Goal: Task Accomplishment & Management: Manage account settings

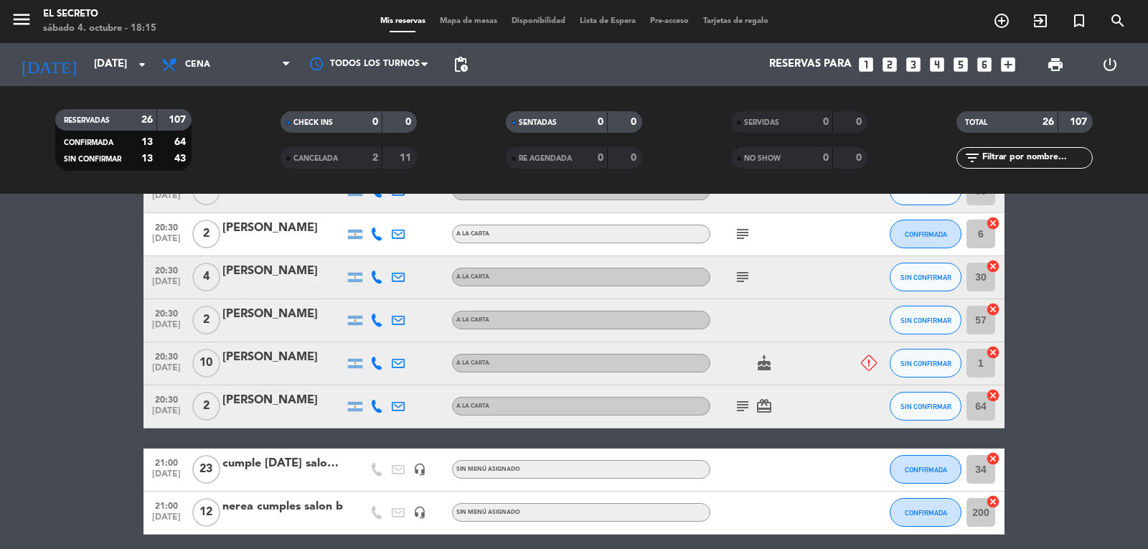
scroll to position [114, 0]
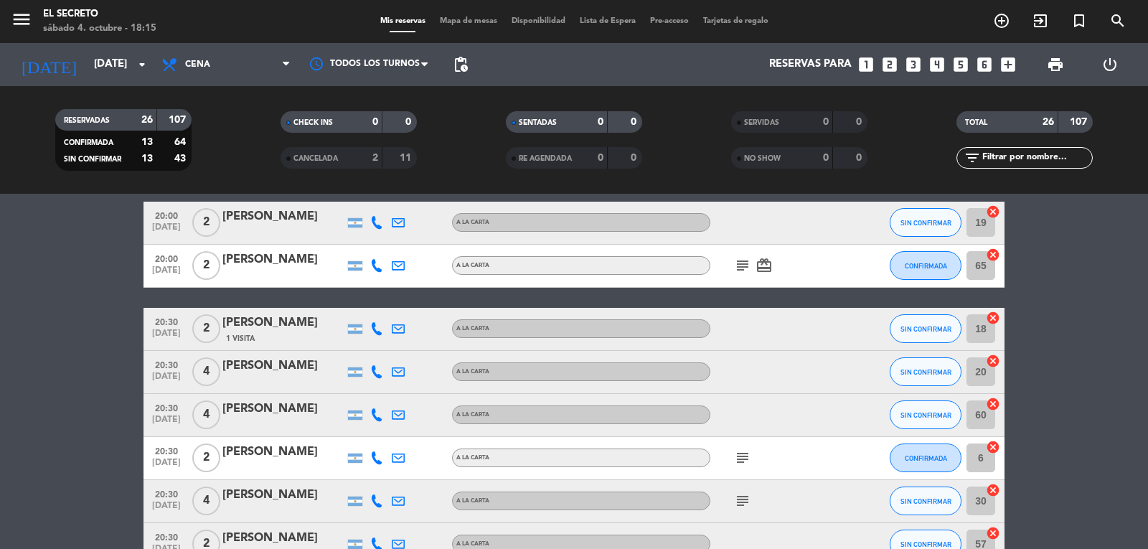
click at [10, 32] on div "menu El secreto [DATE] 4. octubre - 18:15" at bounding box center [143, 22] width 287 height 34
click at [17, 15] on icon "menu" at bounding box center [22, 20] width 22 height 22
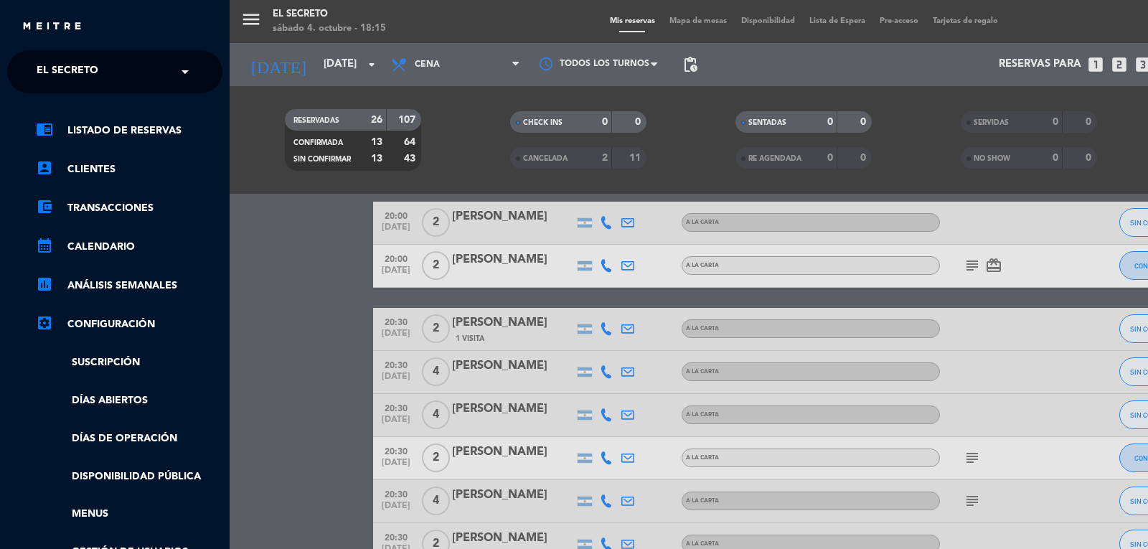
click at [246, 17] on div "menu El secreto [DATE] 4. octubre - 18:15 Mis reservas Mapa de mesas Disponibil…" at bounding box center [804, 274] width 1148 height 549
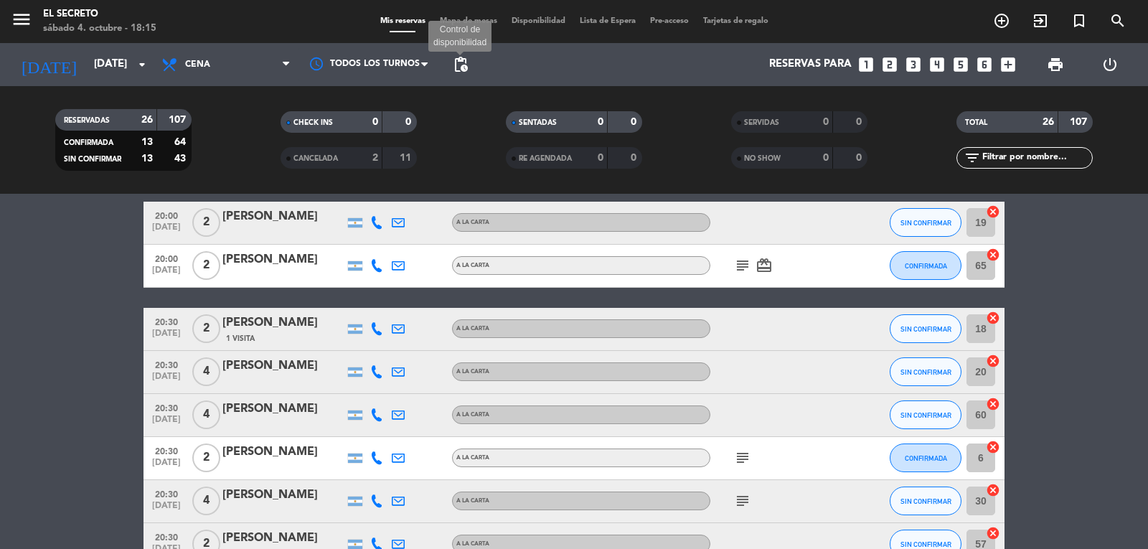
click at [459, 66] on span "pending_actions" at bounding box center [460, 64] width 17 height 17
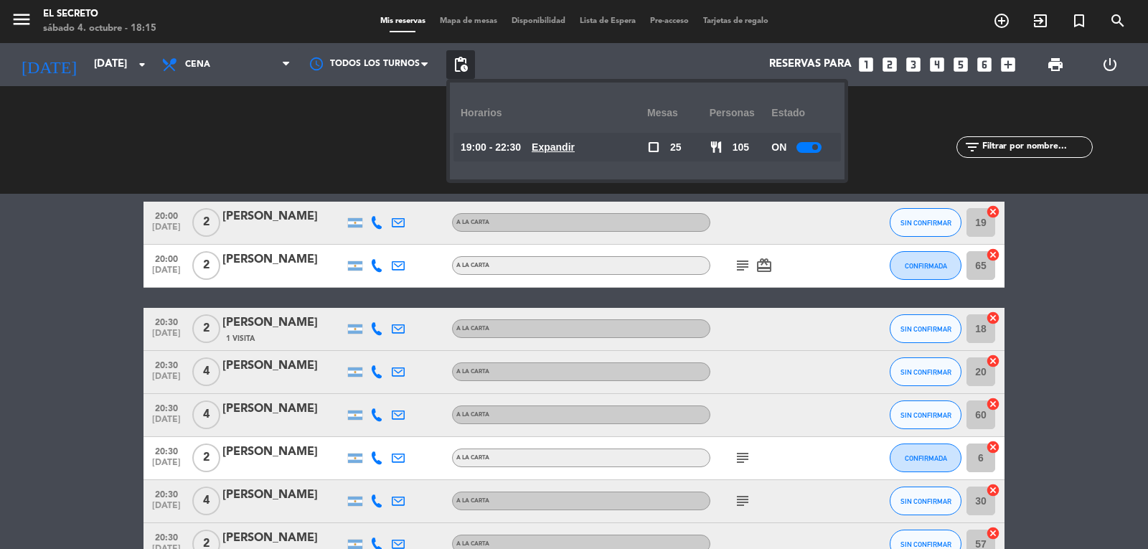
click at [807, 148] on div at bounding box center [809, 147] width 25 height 11
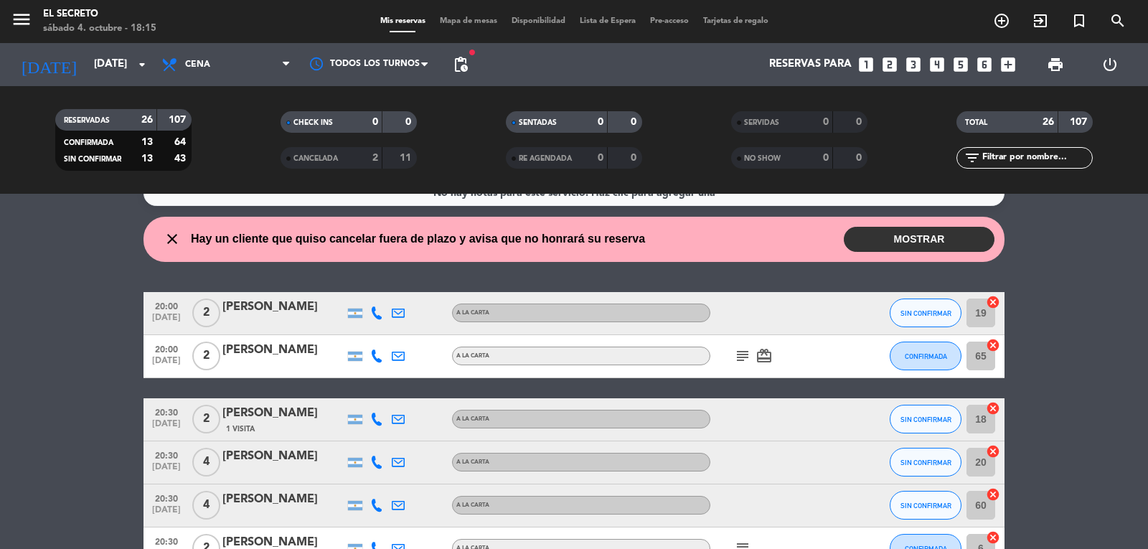
scroll to position [0, 0]
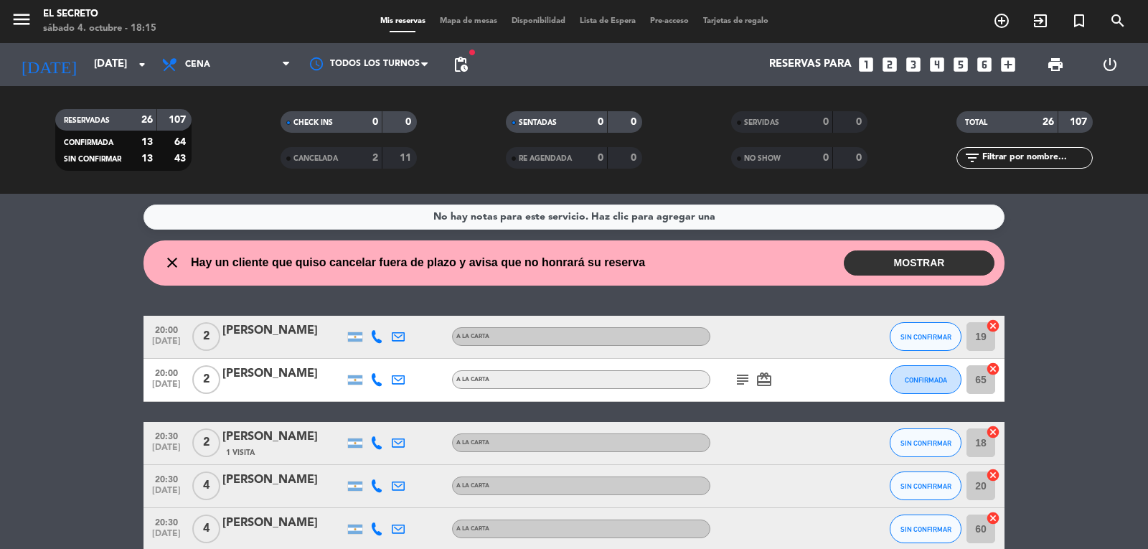
click at [872, 258] on button "MOSTRAR" at bounding box center [919, 262] width 151 height 25
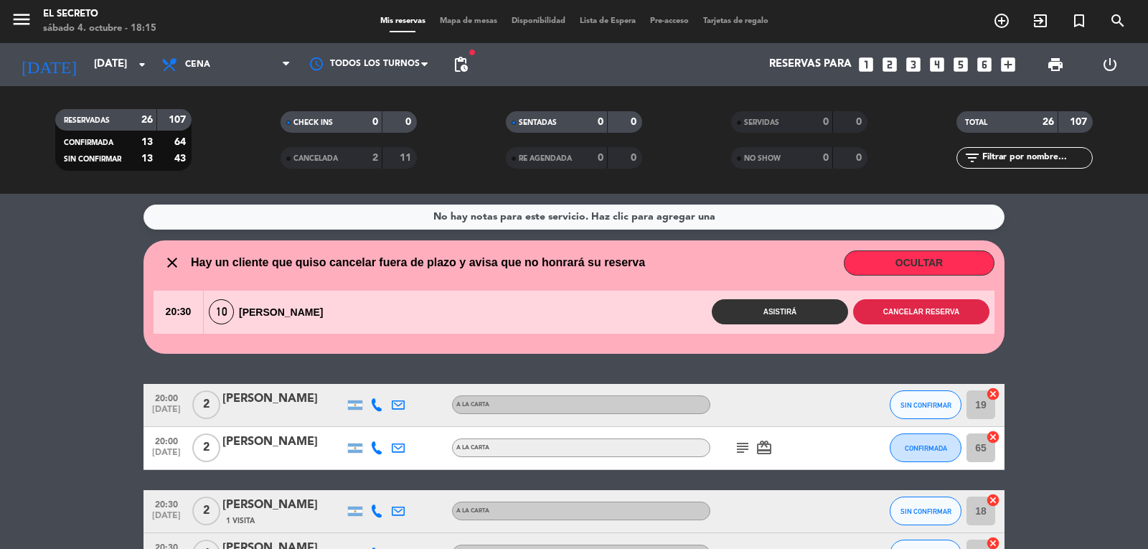
click at [947, 317] on button "Cancelar reserva" at bounding box center [921, 311] width 136 height 25
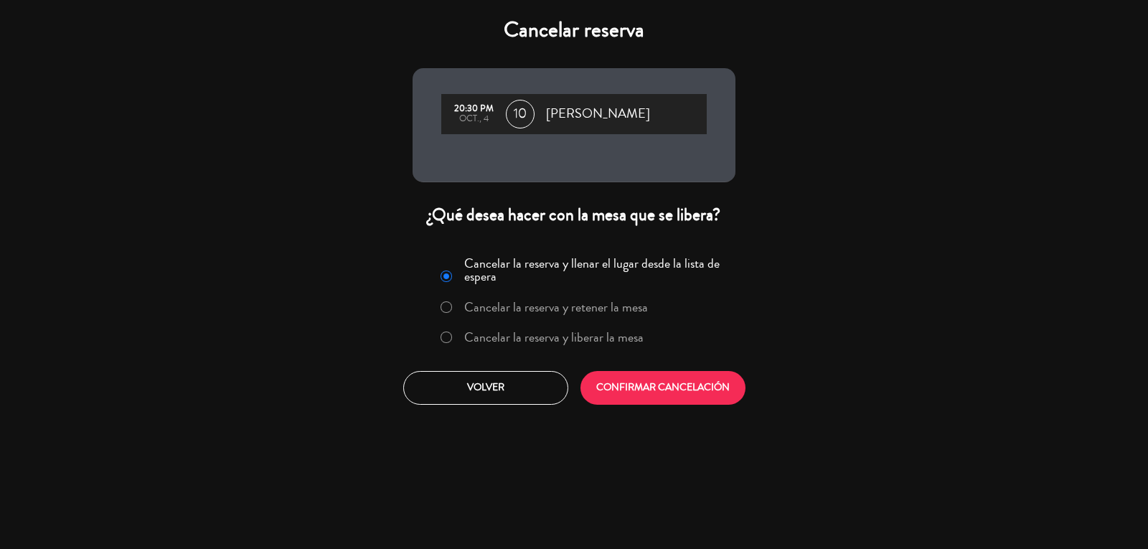
click at [451, 341] on div at bounding box center [446, 338] width 11 height 12
click at [666, 383] on button "CONFIRMAR CANCELACIÓN" at bounding box center [663, 388] width 165 height 34
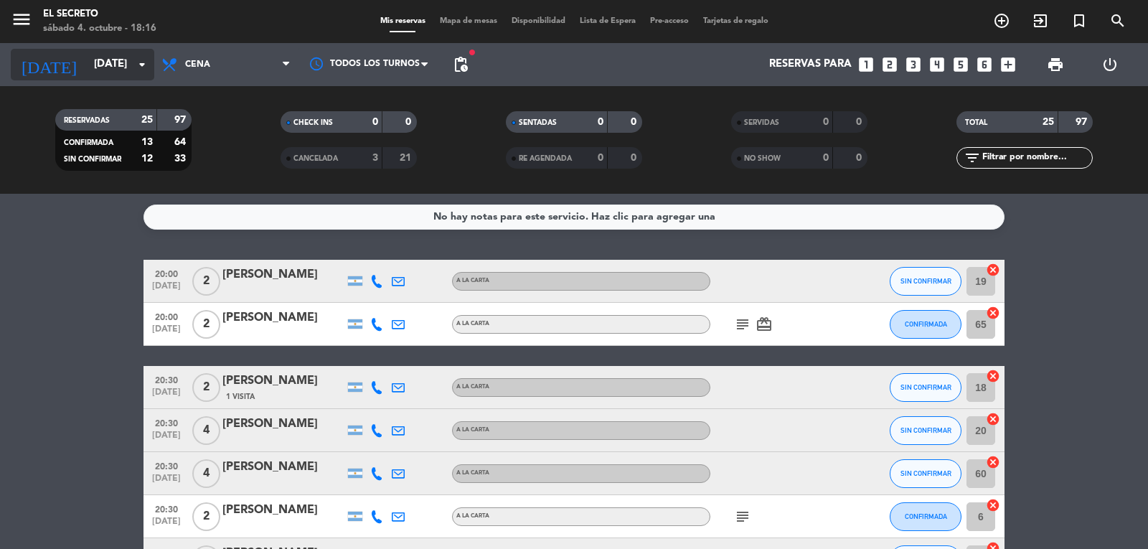
click at [119, 63] on input "[DATE]" at bounding box center [156, 64] width 139 height 27
click at [122, 69] on input "[DATE]" at bounding box center [156, 64] width 139 height 27
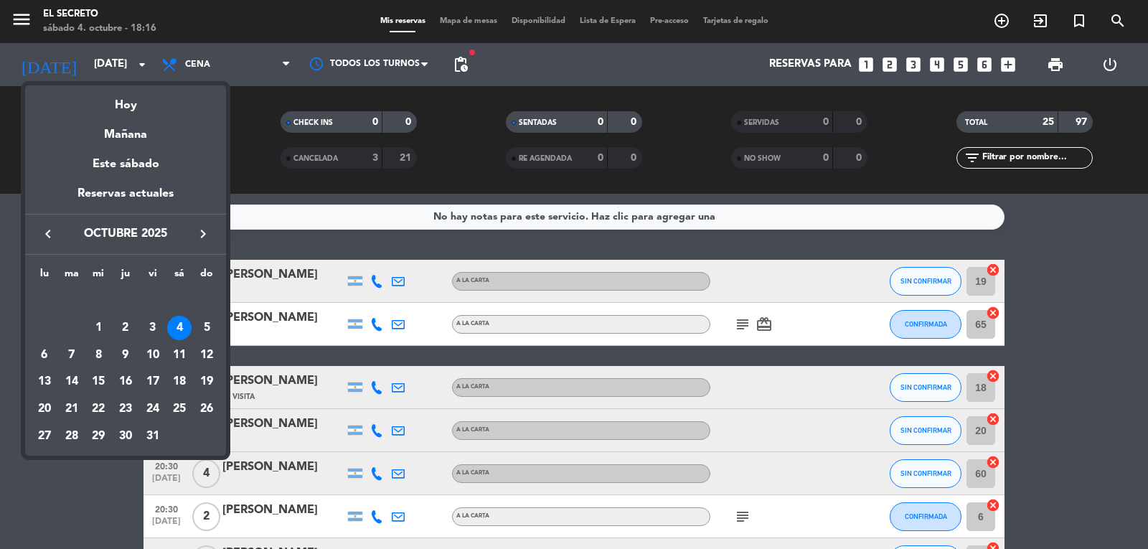
click at [180, 322] on div "4" at bounding box center [179, 328] width 24 height 24
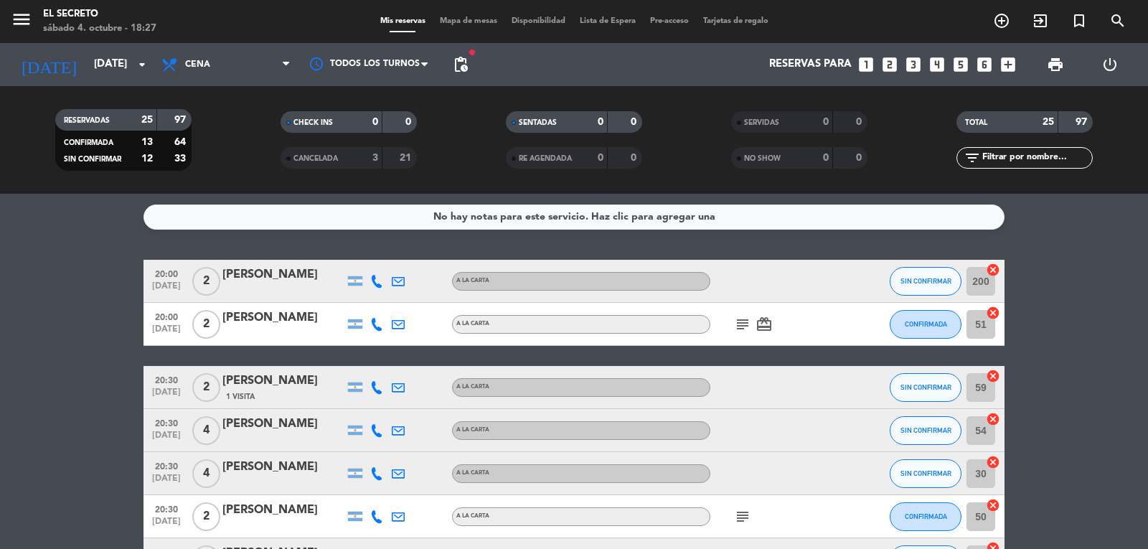
click at [744, 329] on icon "subject" at bounding box center [742, 324] width 17 height 17
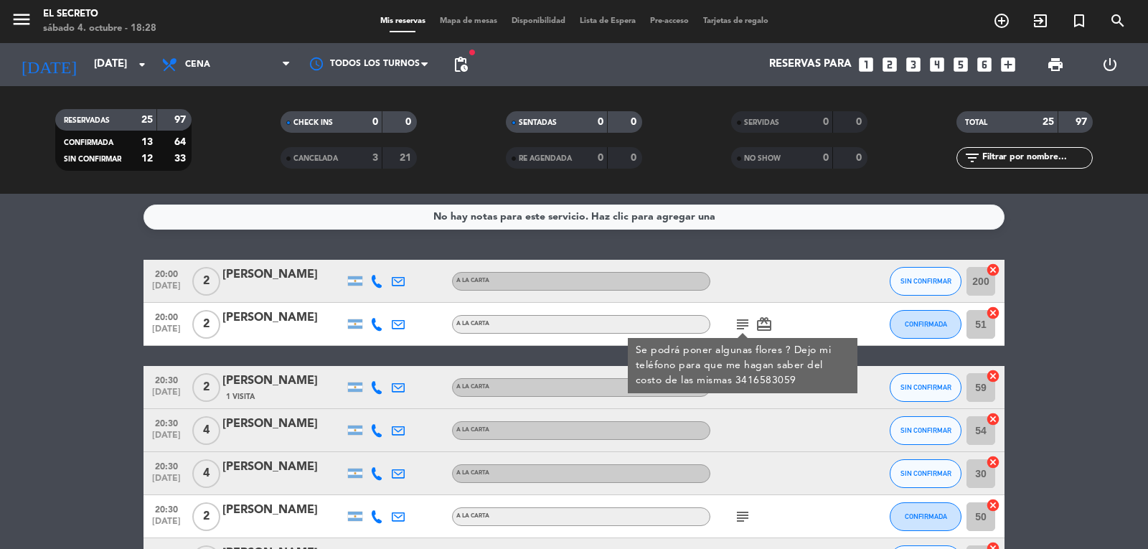
click at [744, 329] on icon "subject" at bounding box center [742, 324] width 17 height 17
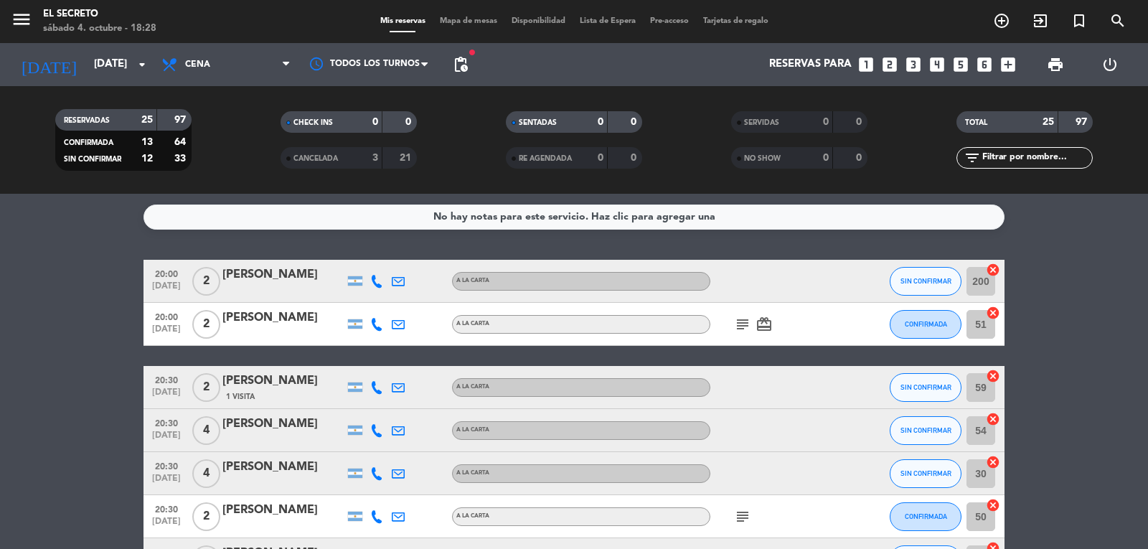
click at [744, 329] on icon "subject" at bounding box center [742, 324] width 17 height 17
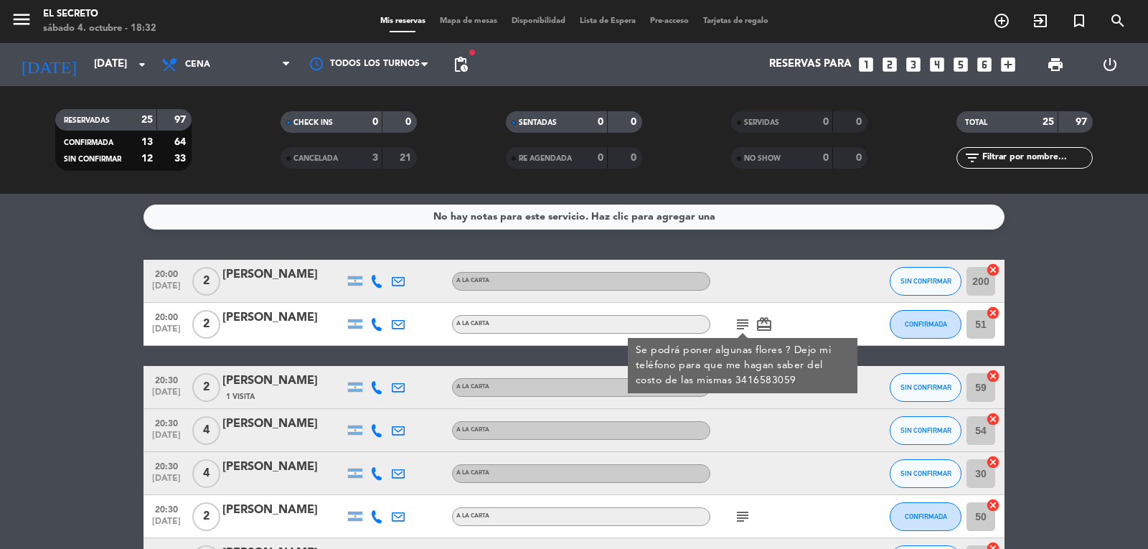
scroll to position [72, 0]
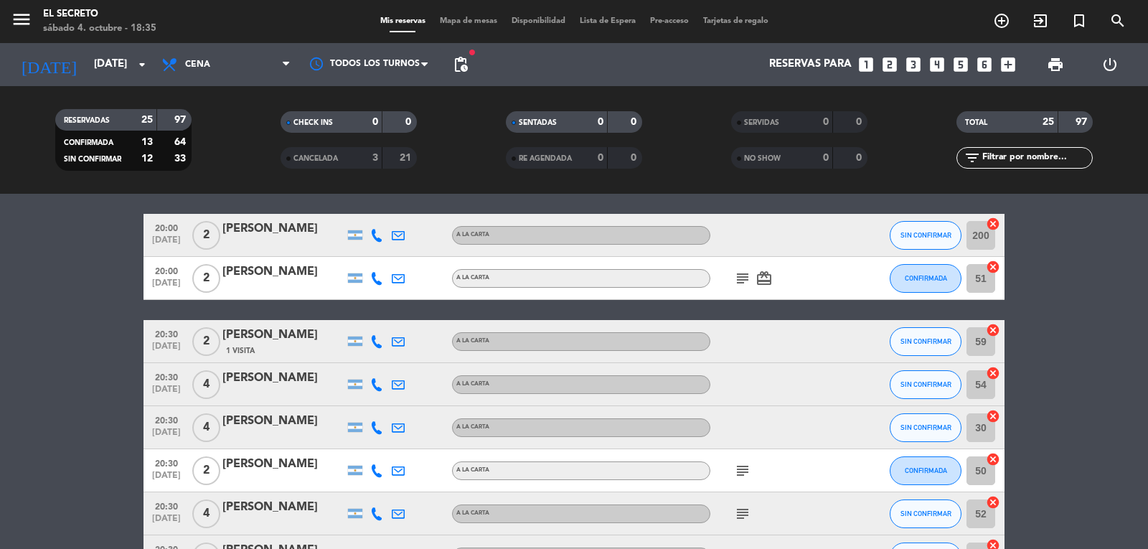
scroll to position [0, 0]
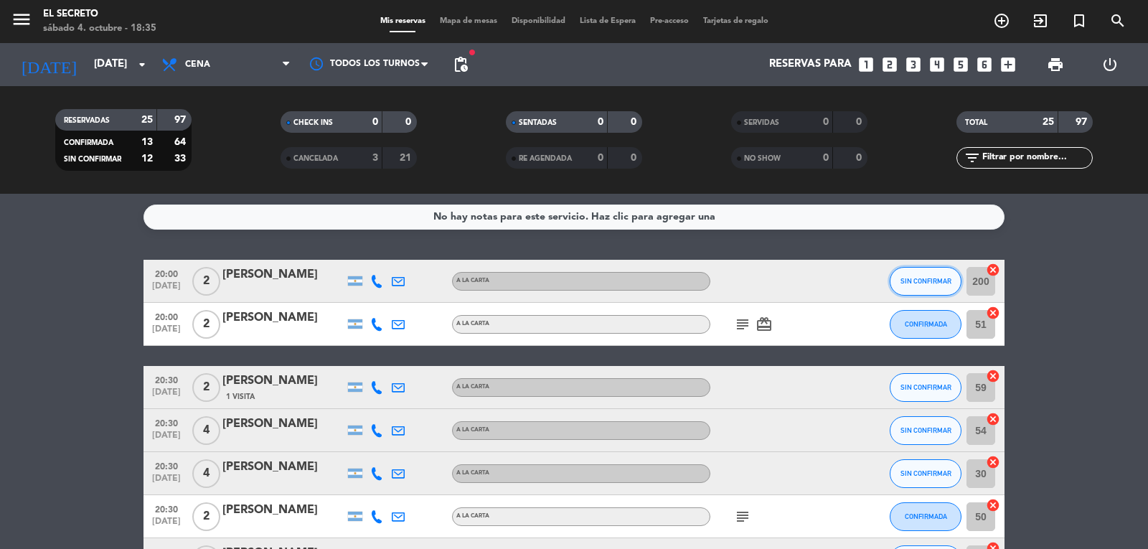
click at [930, 277] on span "SIN CONFIRMAR" at bounding box center [926, 281] width 51 height 8
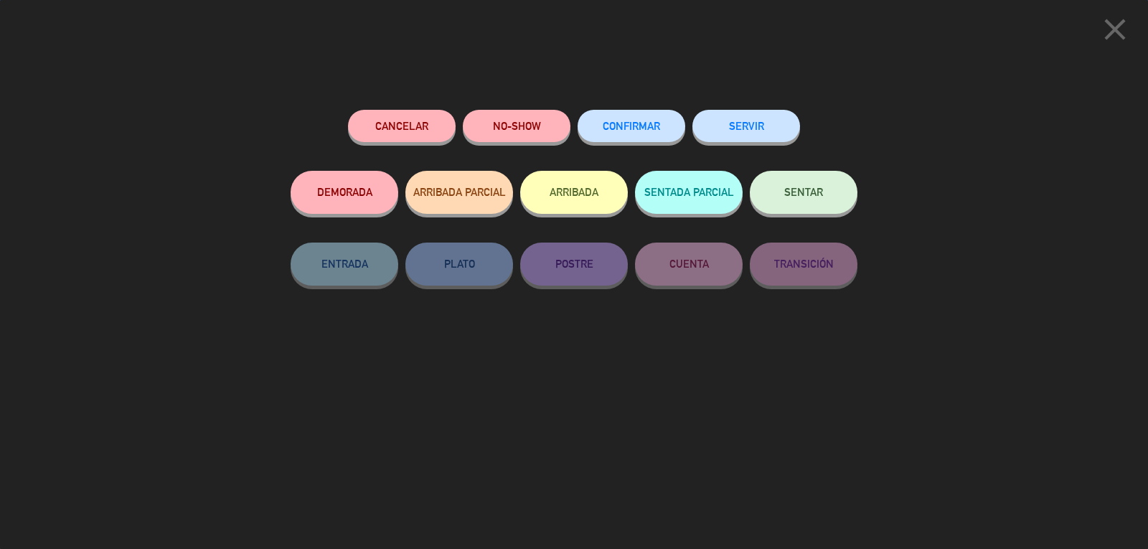
click at [660, 143] on div "CONFIRMAR" at bounding box center [632, 140] width 108 height 61
click at [604, 93] on div "close Cancelar NO-SHOW CONFIRMAR SERVIR DEMORADA ARRIBADA PARCIAL ARRIBADA SENT…" at bounding box center [574, 274] width 1148 height 549
click at [669, 134] on button "CONFIRMAR" at bounding box center [632, 126] width 108 height 32
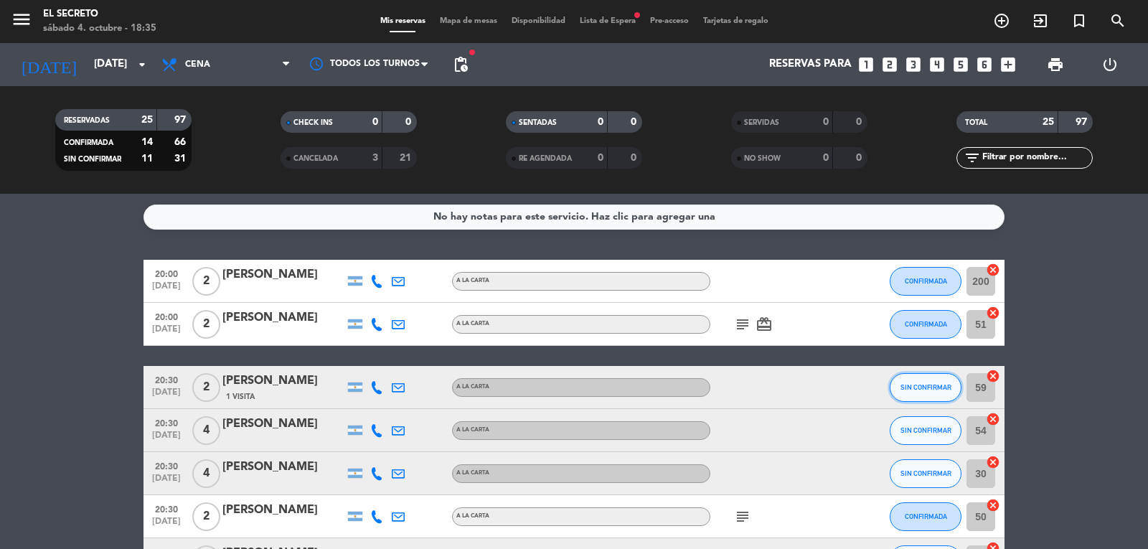
click at [907, 390] on span "SIN CONFIRMAR" at bounding box center [926, 387] width 51 height 8
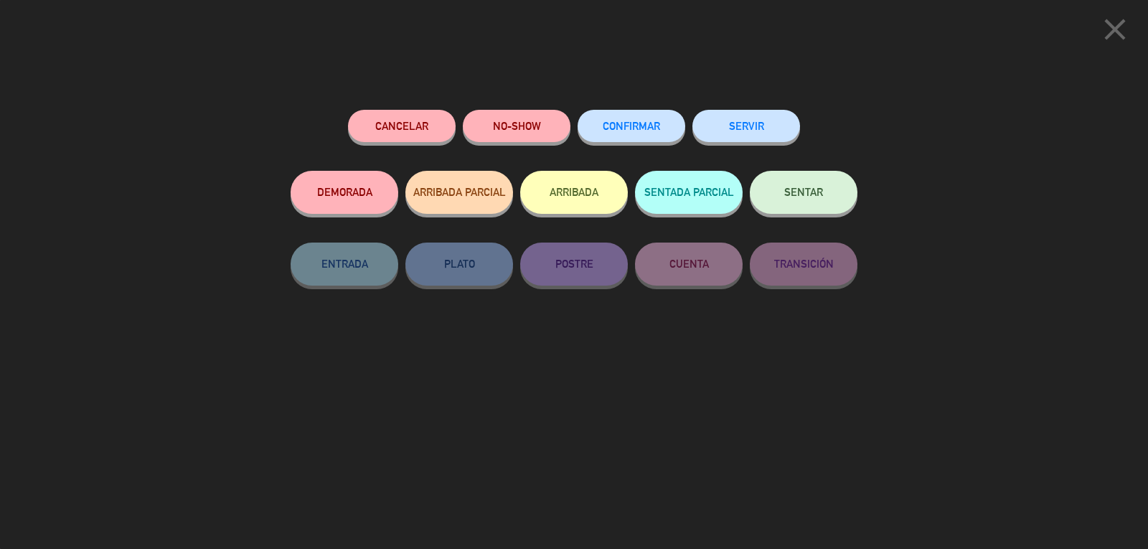
click at [713, 126] on button "SERVIR" at bounding box center [747, 126] width 108 height 32
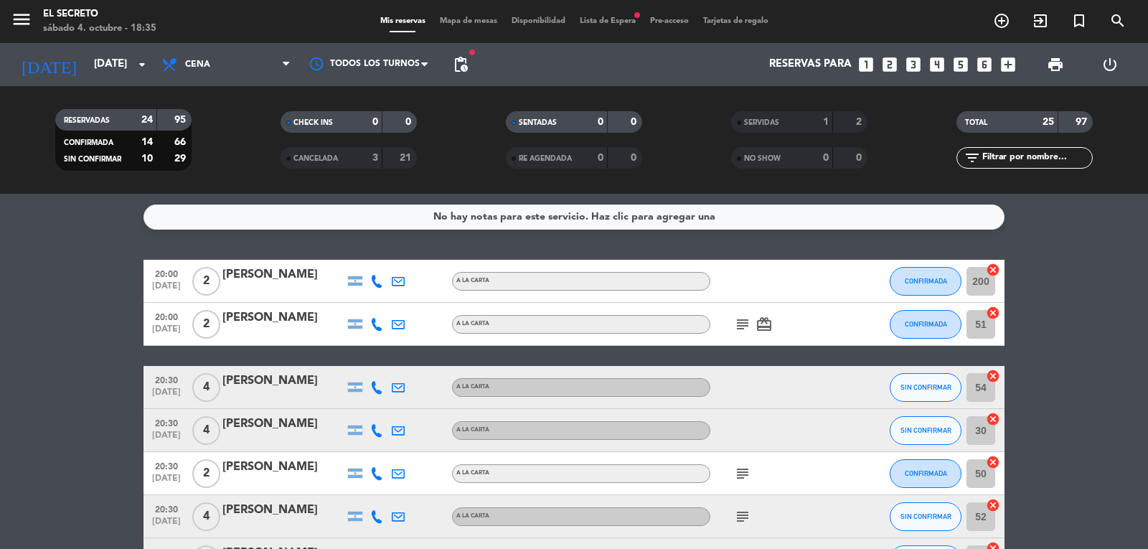
click at [609, 6] on div "menu El secreto [DATE] 4. octubre - 18:35 Mis reservas Mapa de mesas Disponibil…" at bounding box center [574, 21] width 1148 height 43
click at [602, 28] on div "menu El secreto [DATE] 4. octubre - 18:35 Mis reservas Mapa de mesas Disponibil…" at bounding box center [574, 21] width 1148 height 43
click at [603, 11] on div "menu El secreto [DATE] 4. octubre - 18:35 Mis reservas Mapa de mesas Disponibil…" at bounding box center [574, 21] width 1148 height 43
click at [608, 27] on div "Mis reservas Mapa de mesas Disponibilidad Lista de Espera fiber_manual_record P…" at bounding box center [574, 21] width 403 height 13
click at [607, 21] on span "Lista de Espera fiber_manual_record" at bounding box center [608, 21] width 70 height 8
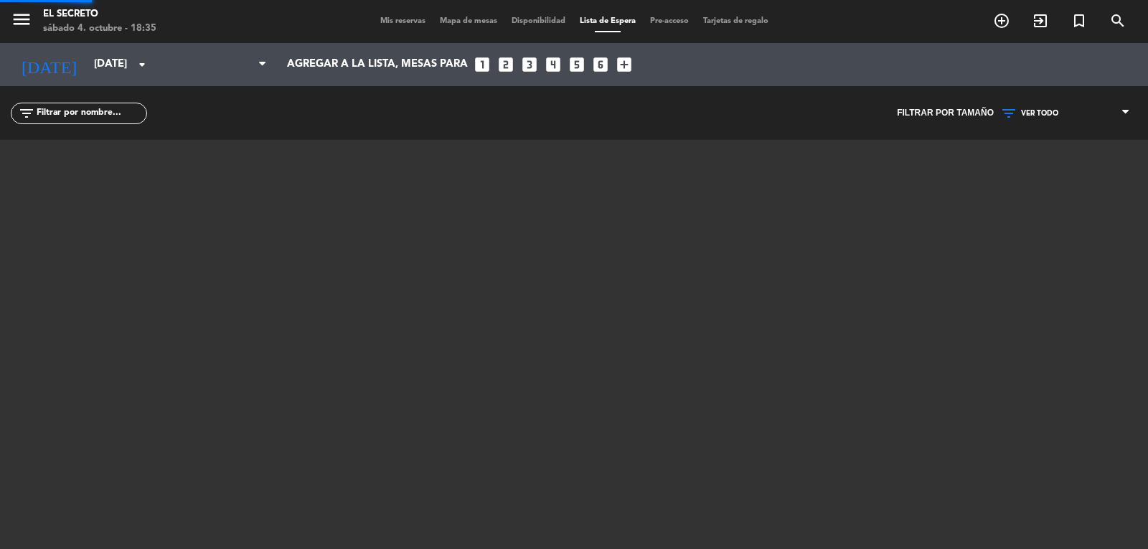
click at [607, 16] on div "Mis reservas Mapa de mesas Disponibilidad Lista de Espera Pre-acceso Tarjetas d…" at bounding box center [574, 21] width 403 height 13
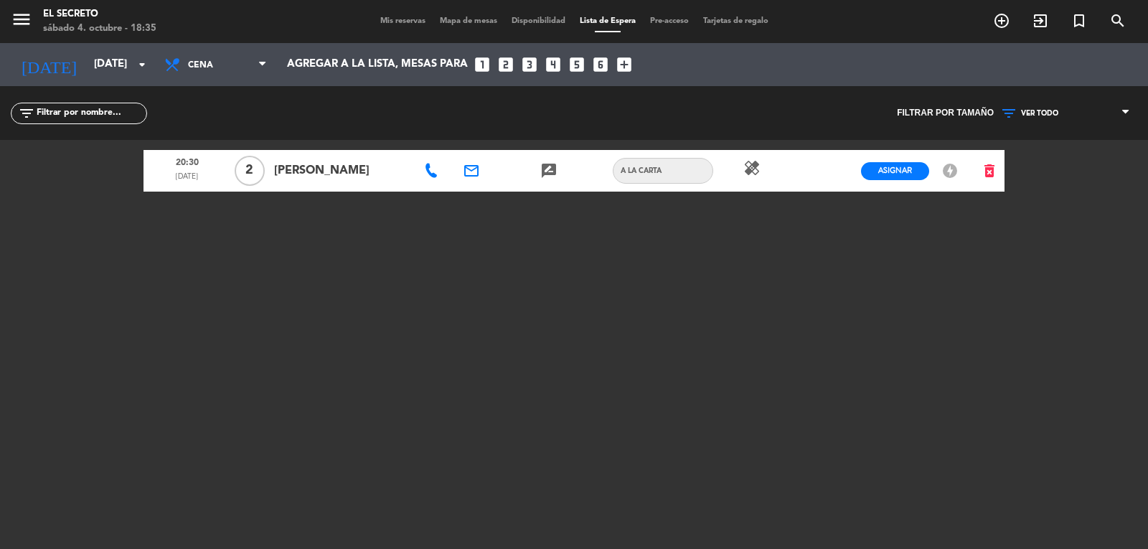
click at [542, 19] on span "Disponibilidad" at bounding box center [539, 21] width 68 height 8
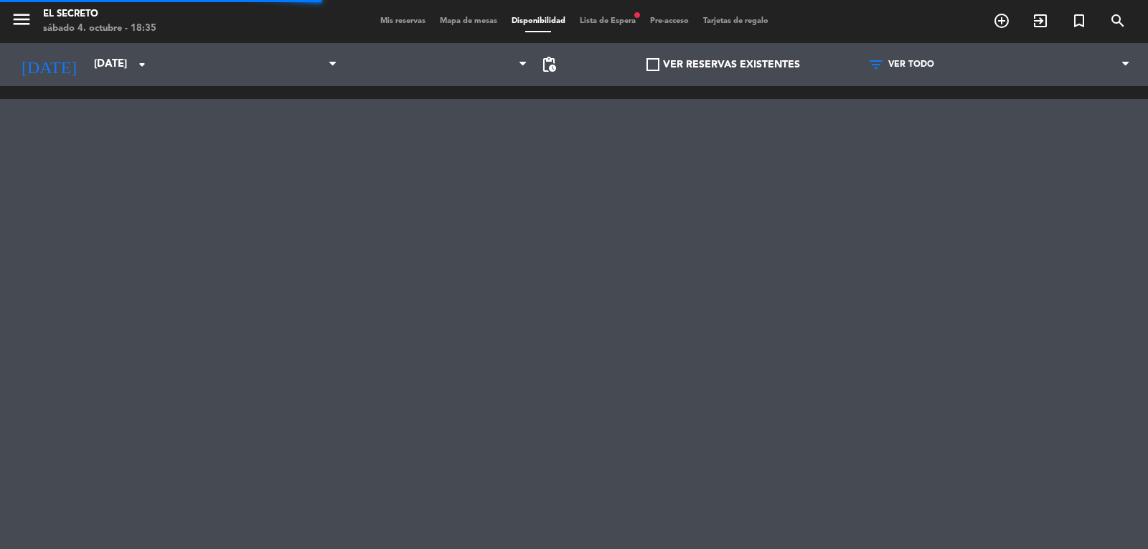
click at [467, 26] on div "Mis reservas Mapa de mesas Disponibilidad Lista de Espera fiber_manual_record P…" at bounding box center [574, 21] width 403 height 13
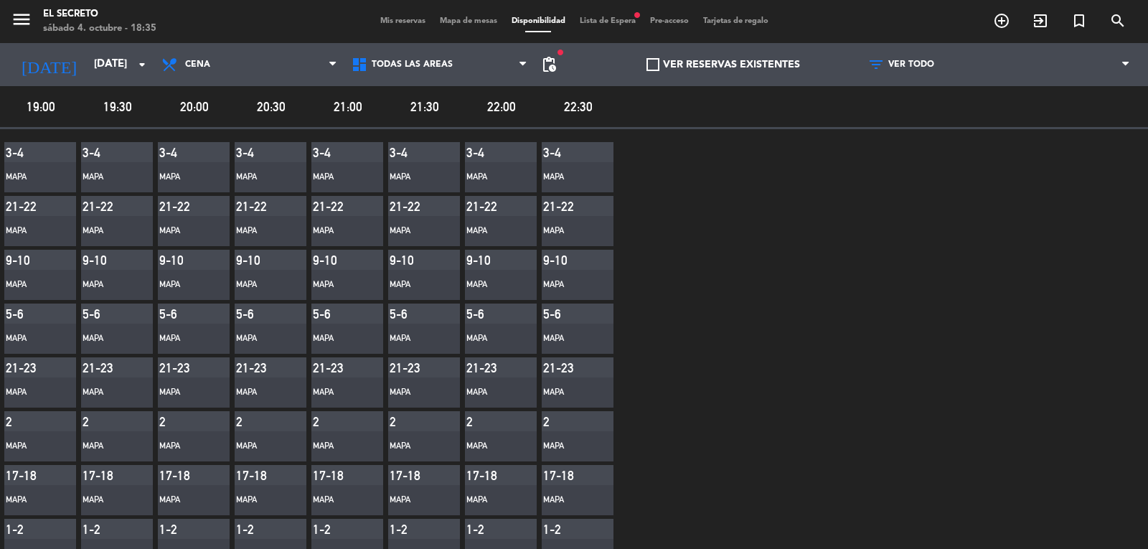
click at [548, 62] on span "pending_actions" at bounding box center [548, 64] width 17 height 17
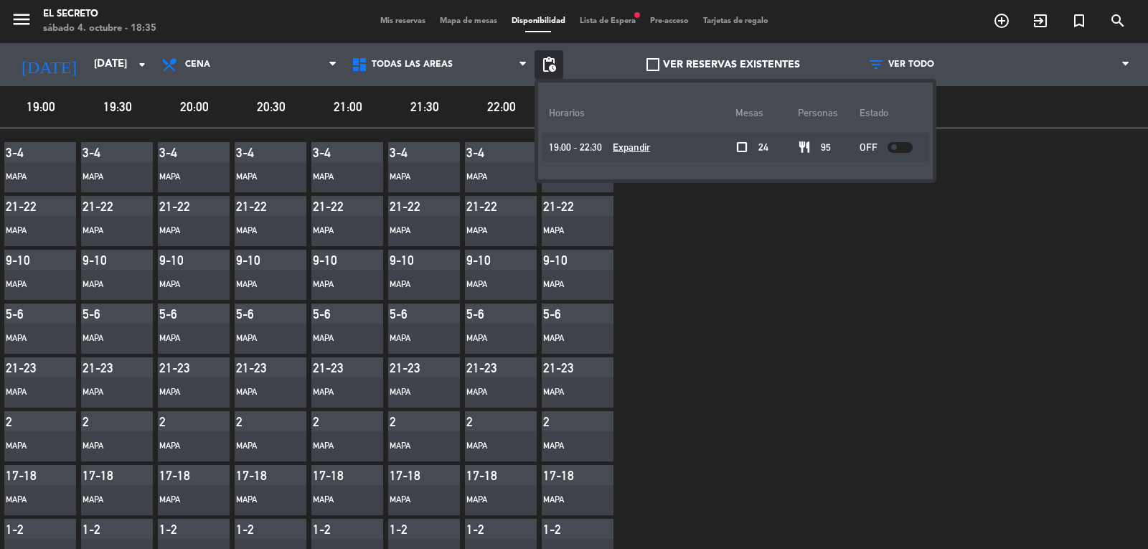
click at [413, 22] on span "Mis reservas" at bounding box center [403, 21] width 60 height 8
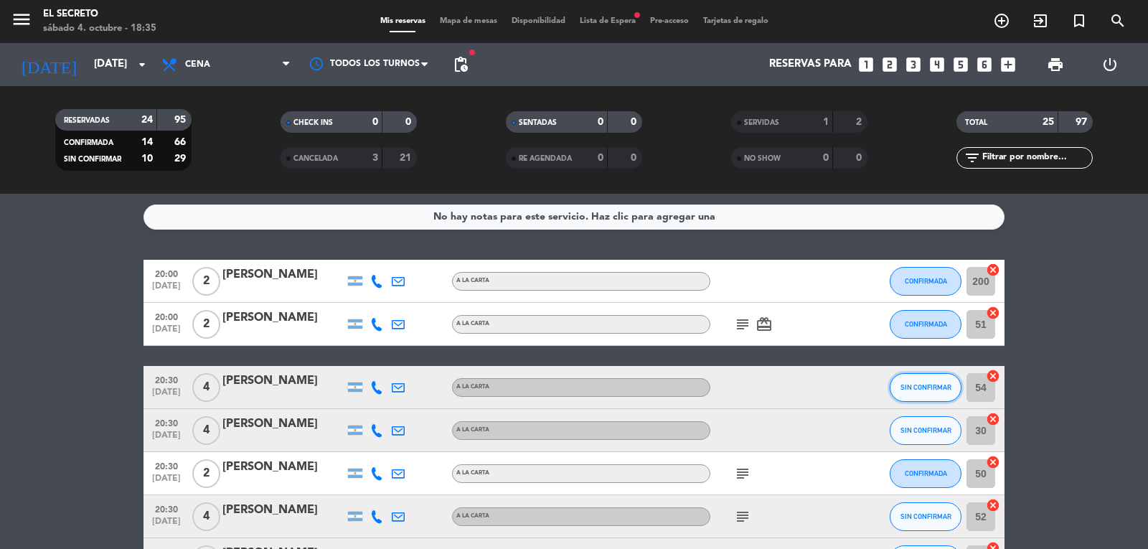
click at [922, 384] on span "SIN CONFIRMAR" at bounding box center [926, 387] width 51 height 8
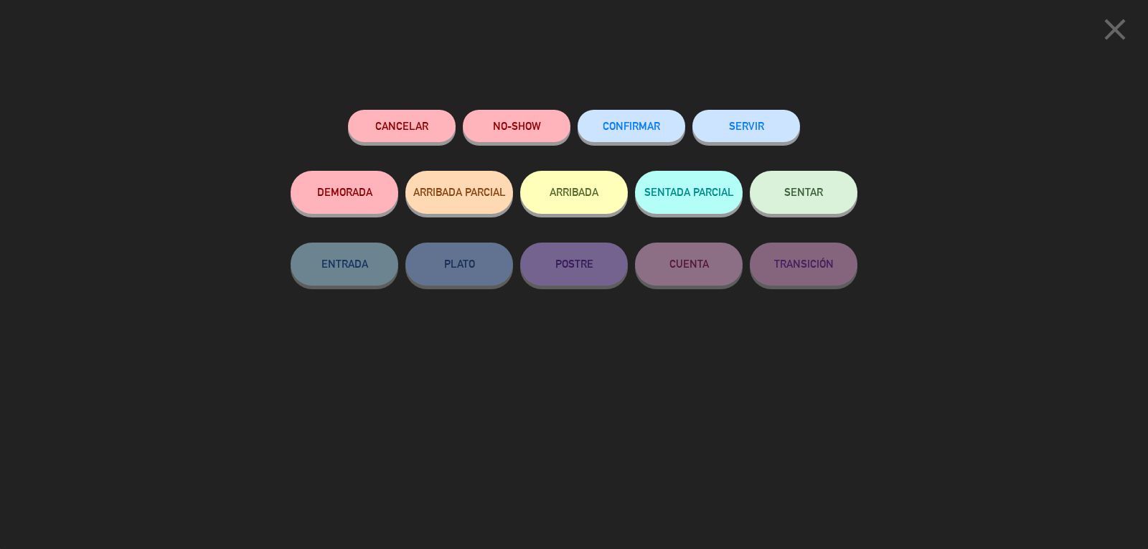
click at [634, 137] on button "CONFIRMAR" at bounding box center [632, 126] width 108 height 32
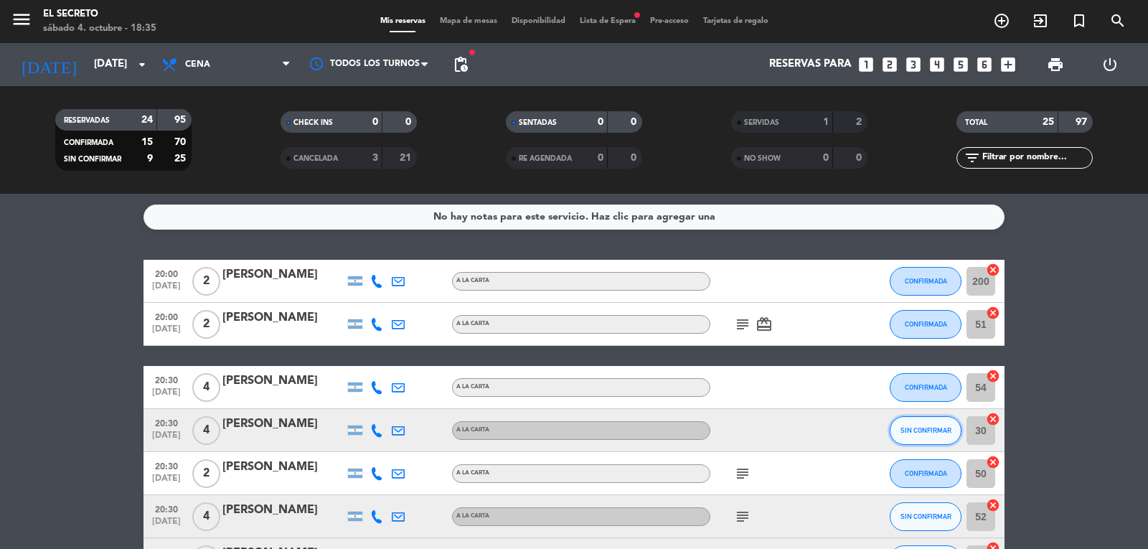
click at [916, 416] on button "SIN CONFIRMAR" at bounding box center [926, 430] width 72 height 29
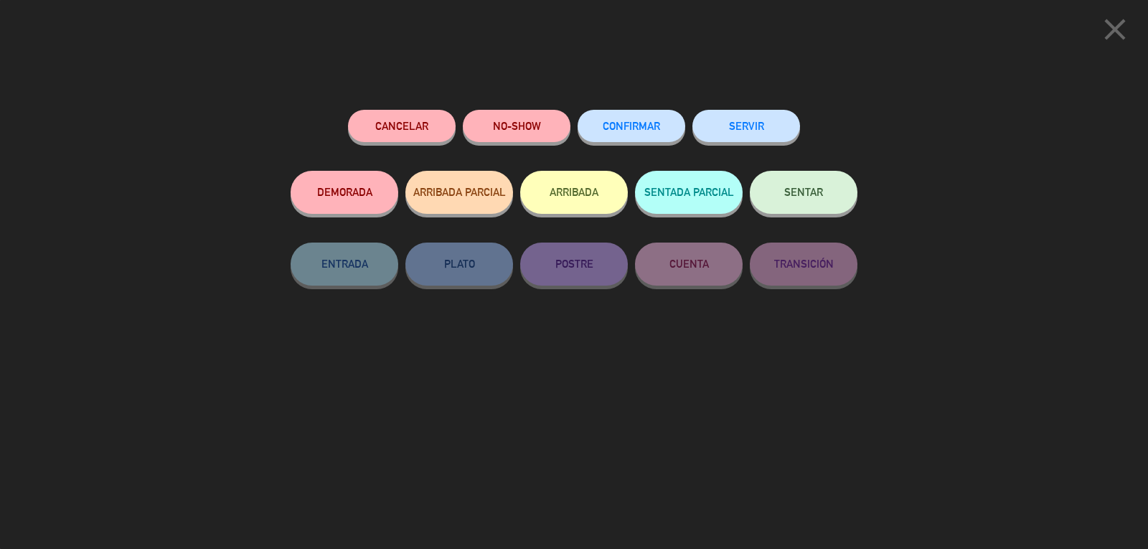
click at [621, 111] on div "CONFIRMAR" at bounding box center [632, 140] width 108 height 61
click at [627, 121] on button "CONFIRMAR" at bounding box center [632, 126] width 108 height 32
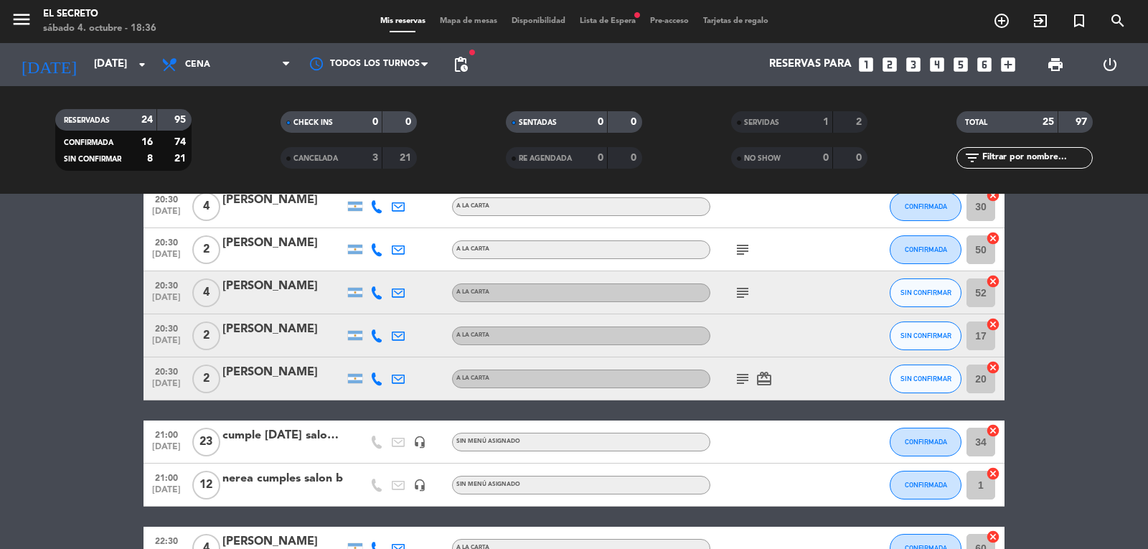
scroll to position [215, 0]
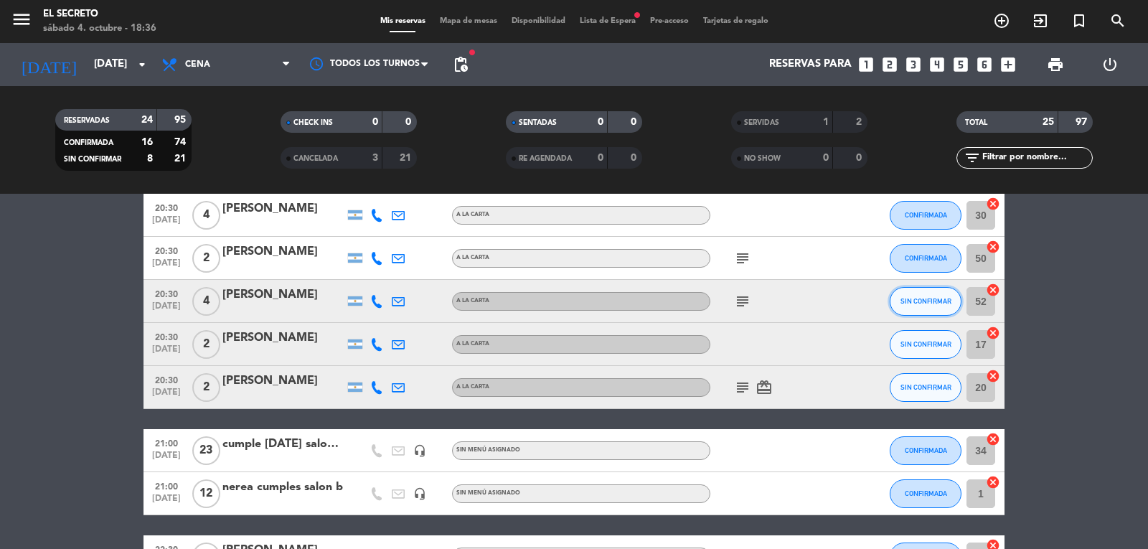
click at [903, 295] on button "SIN CONFIRMAR" at bounding box center [926, 301] width 72 height 29
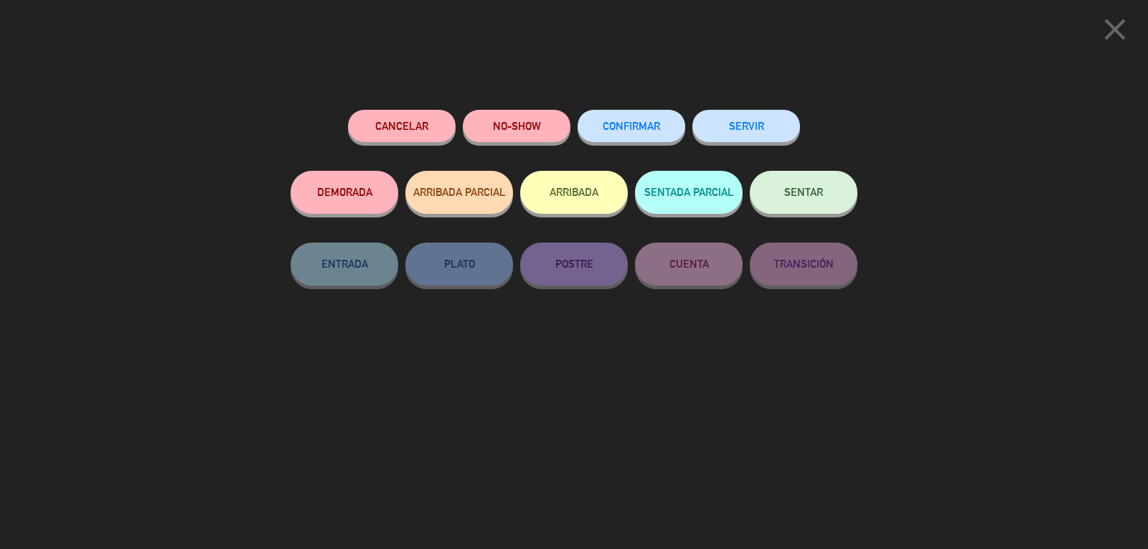
click at [648, 130] on span "CONFIRMAR" at bounding box center [631, 126] width 57 height 12
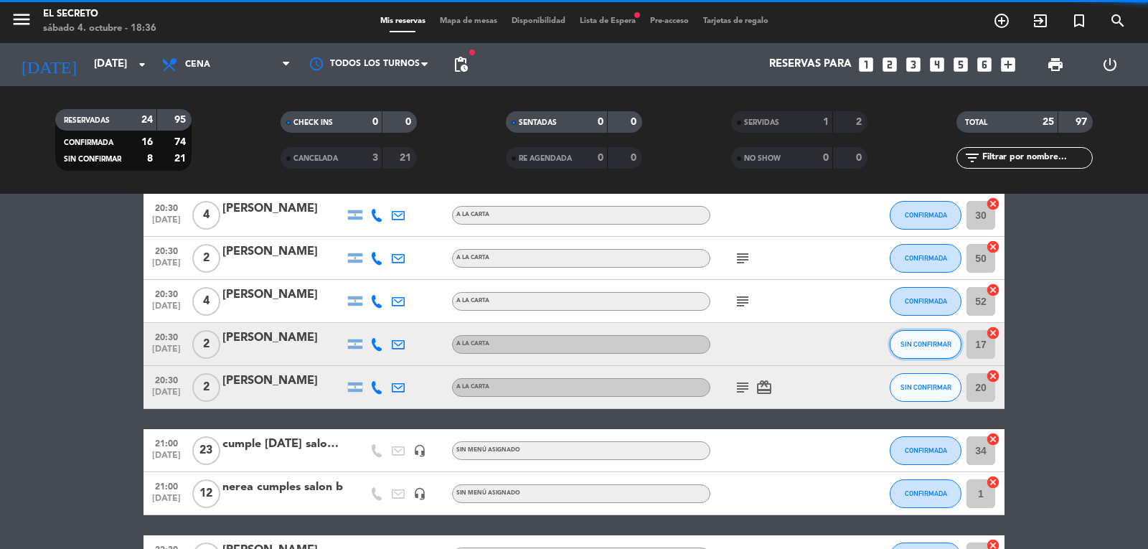
click at [932, 342] on span "SIN CONFIRMAR" at bounding box center [926, 344] width 51 height 8
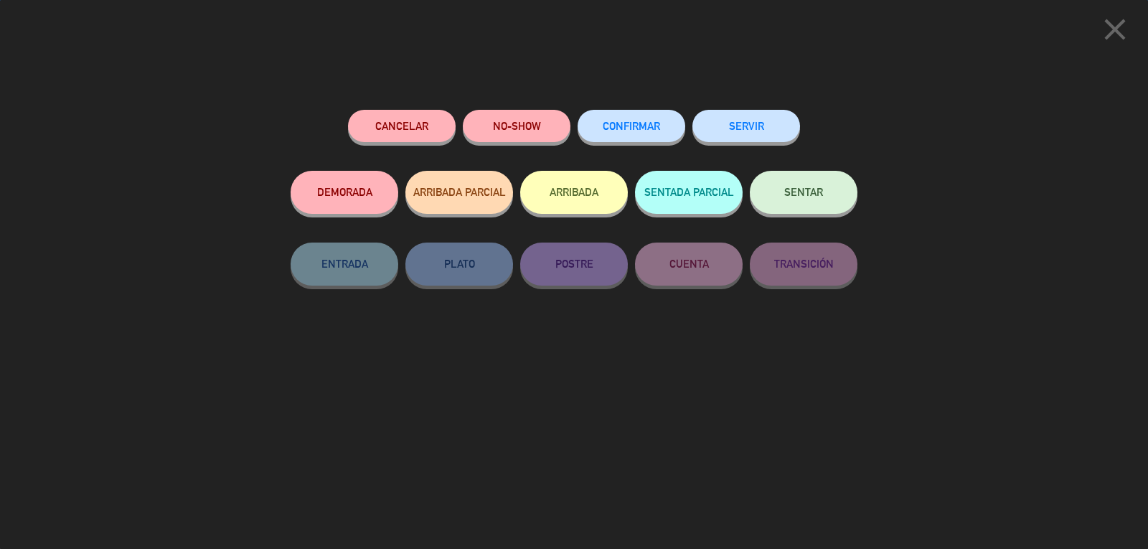
scroll to position [876, 0]
click at [645, 126] on span "CONFIRMAR" at bounding box center [631, 126] width 57 height 12
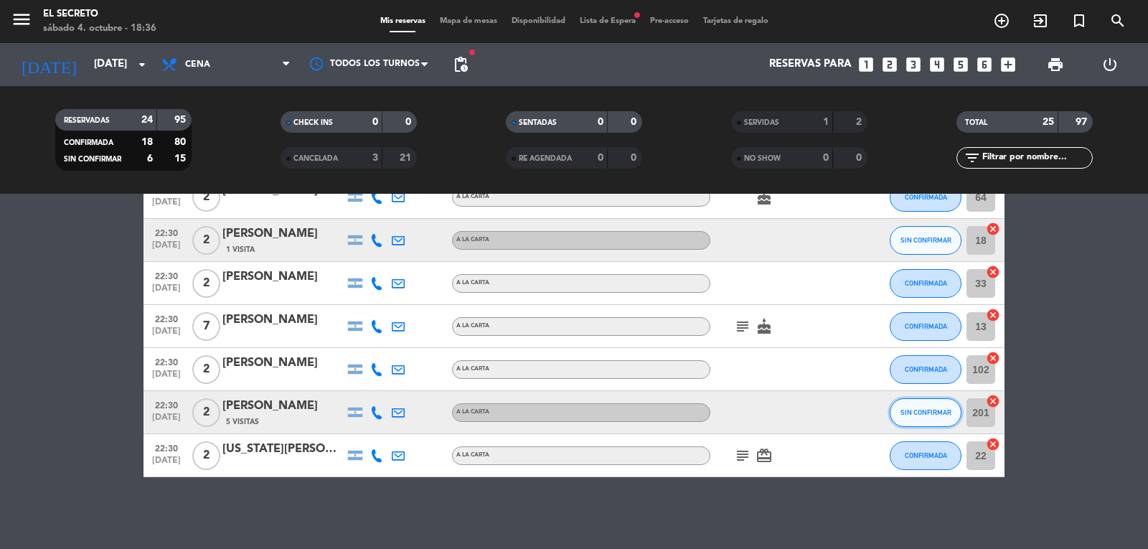
click at [928, 416] on button "SIN CONFIRMAR" at bounding box center [926, 412] width 72 height 29
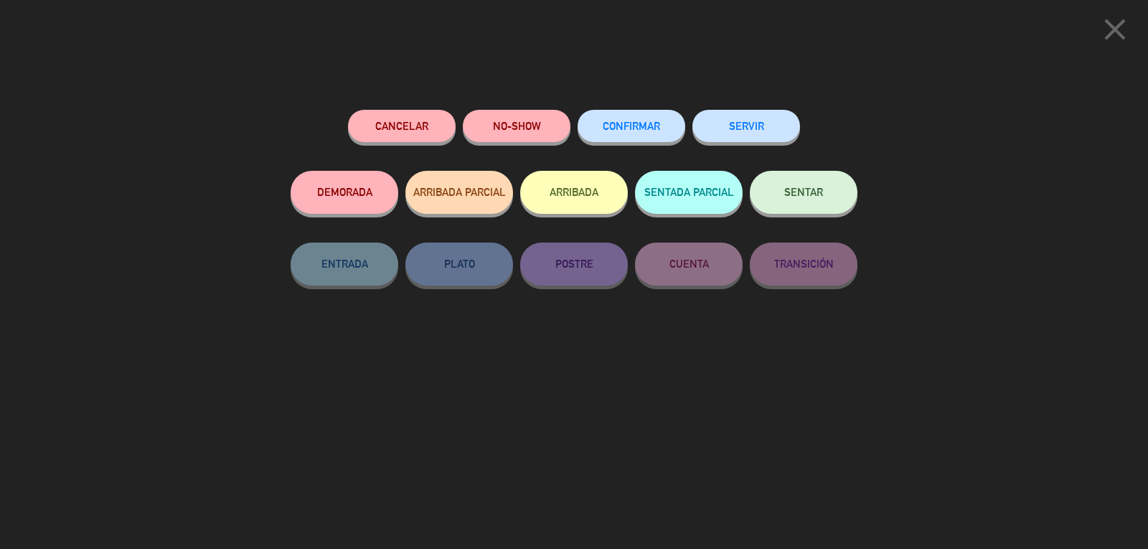
click at [636, 144] on div "CONFIRMAR" at bounding box center [632, 140] width 108 height 61
click at [634, 135] on button "CONFIRMAR" at bounding box center [632, 126] width 108 height 32
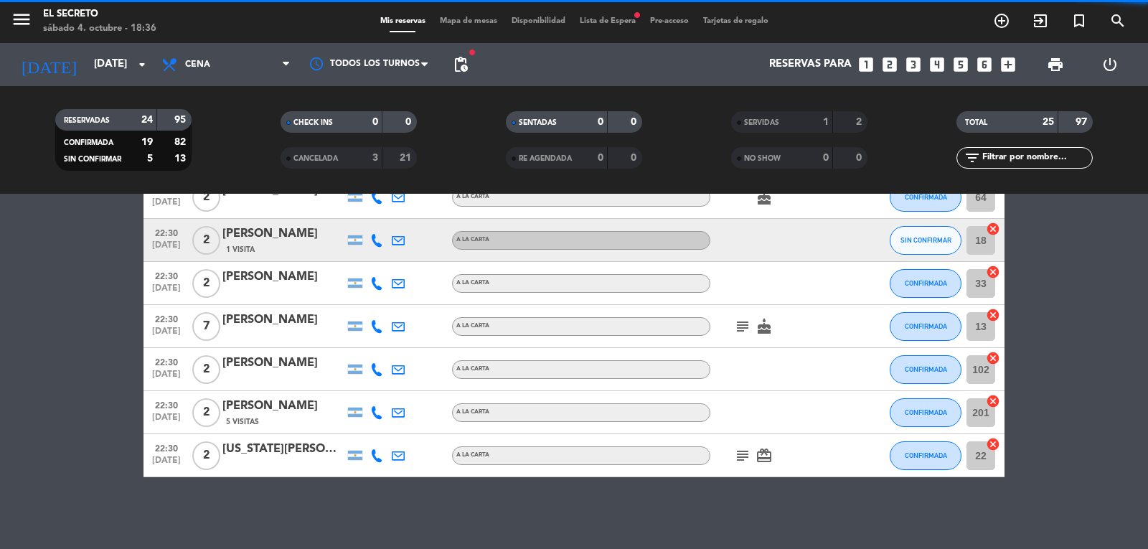
click at [927, 230] on button "SIN CONFIRMAR" at bounding box center [926, 240] width 72 height 29
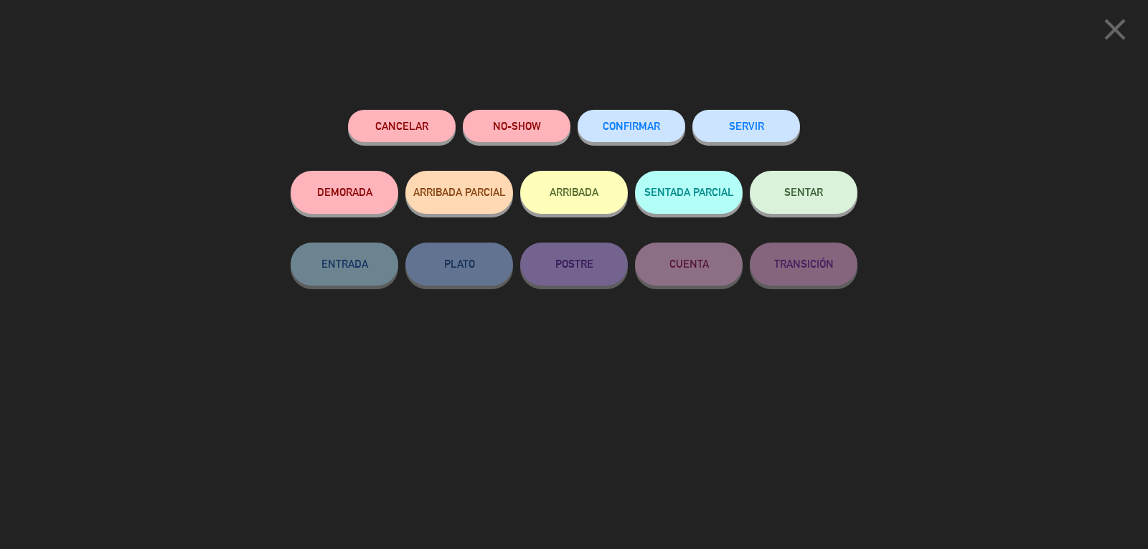
click at [624, 126] on span "CONFIRMAR" at bounding box center [631, 126] width 57 height 12
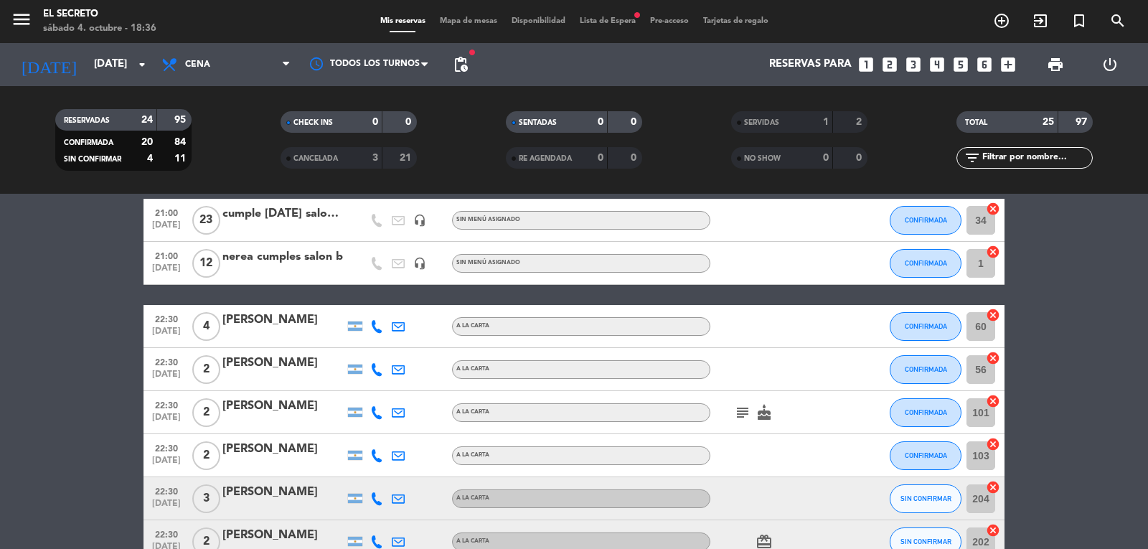
scroll to position [589, 0]
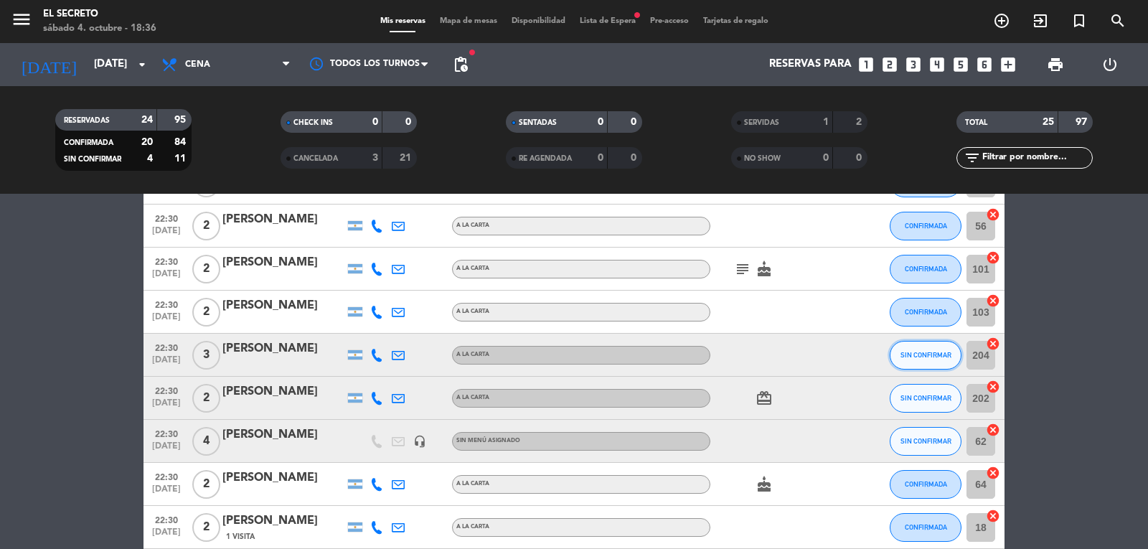
click at [945, 347] on button "SIN CONFIRMAR" at bounding box center [926, 355] width 72 height 29
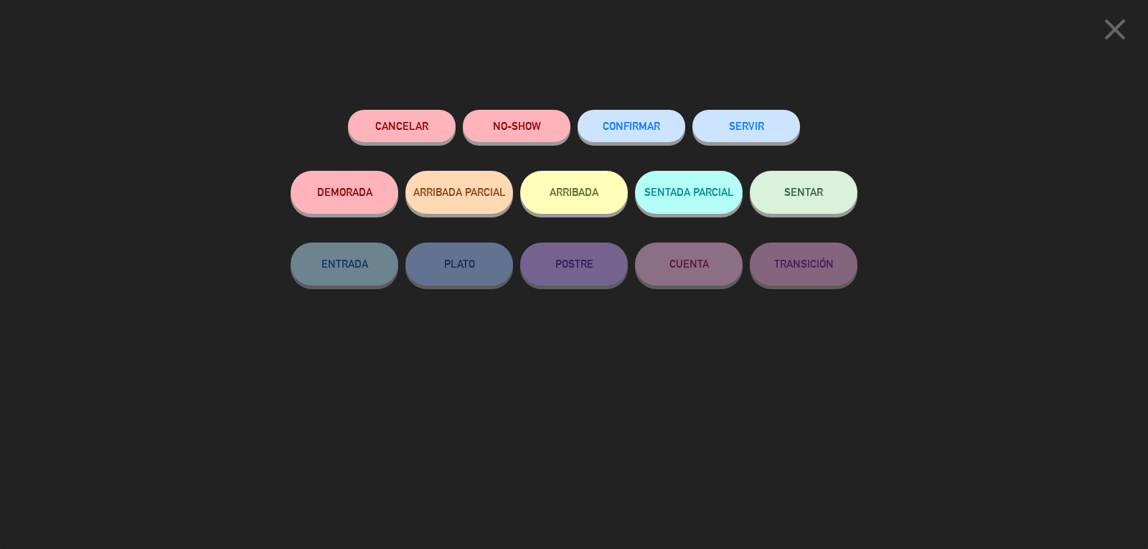
click at [614, 122] on span "CONFIRMAR" at bounding box center [631, 126] width 57 height 12
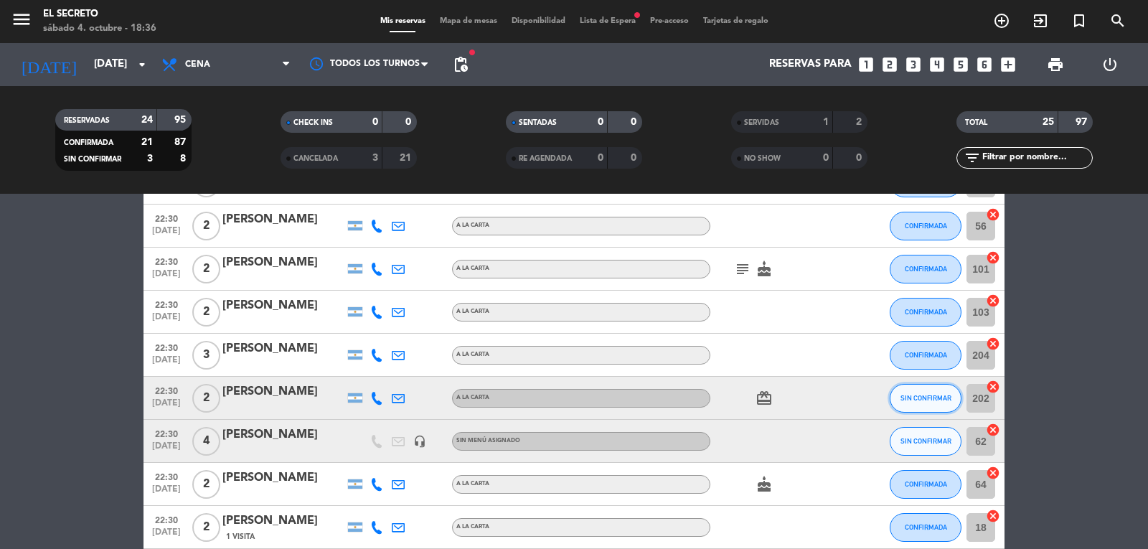
click at [911, 398] on span "SIN CONFIRMAR" at bounding box center [926, 398] width 51 height 8
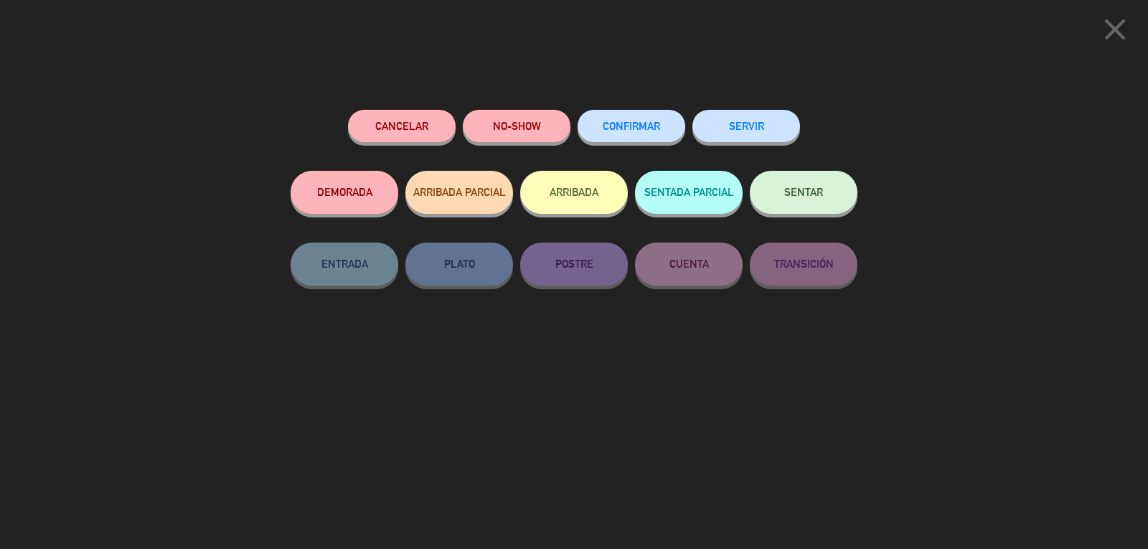
click at [665, 121] on button "CONFIRMAR" at bounding box center [632, 126] width 108 height 32
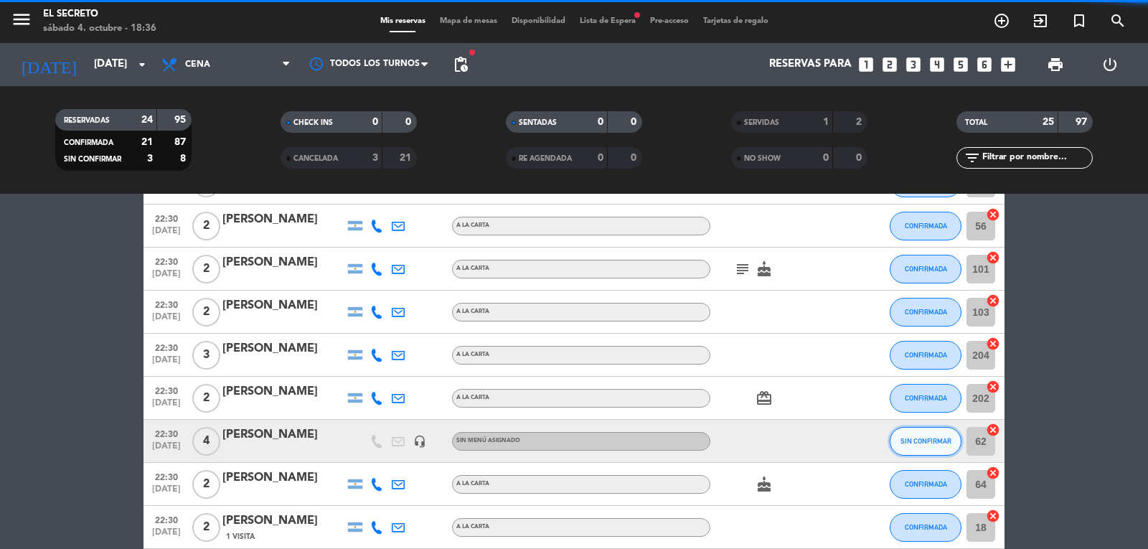
click at [935, 439] on span "SIN CONFIRMAR" at bounding box center [926, 441] width 51 height 8
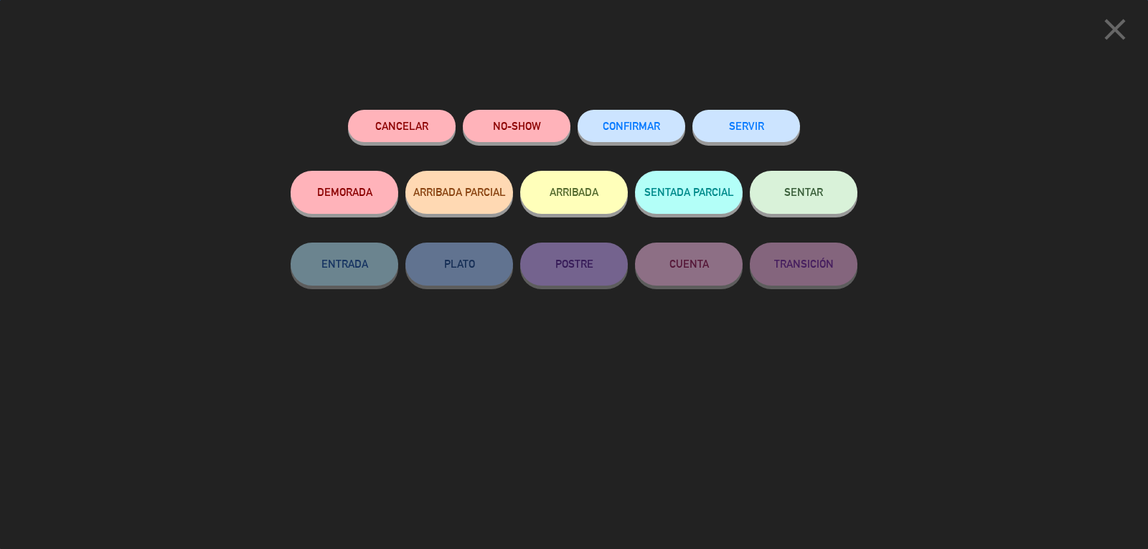
scroll to position [876, 0]
click at [599, 116] on button "CONFIRMAR" at bounding box center [632, 126] width 108 height 32
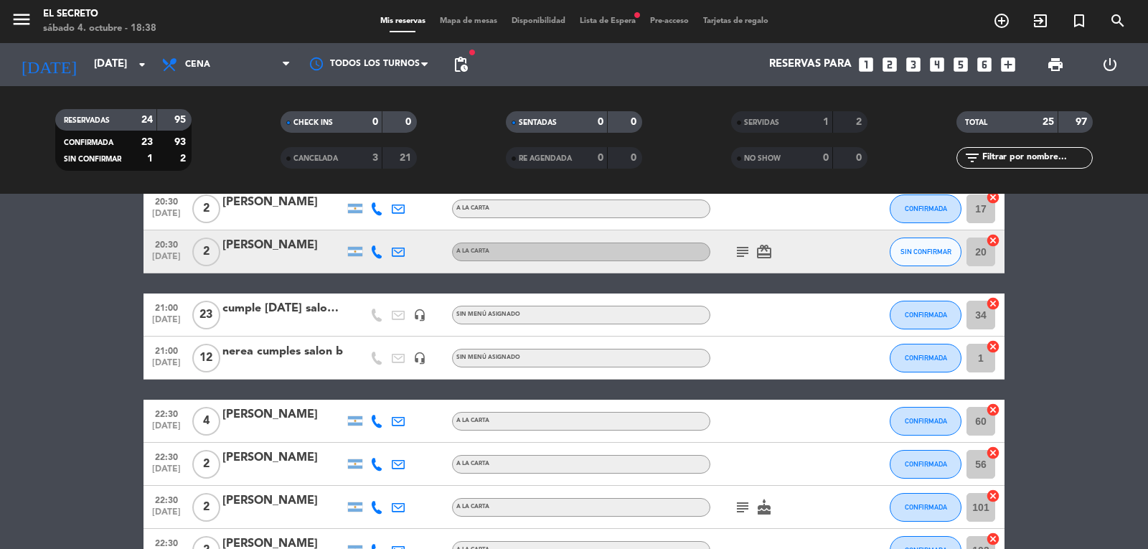
scroll to position [359, 0]
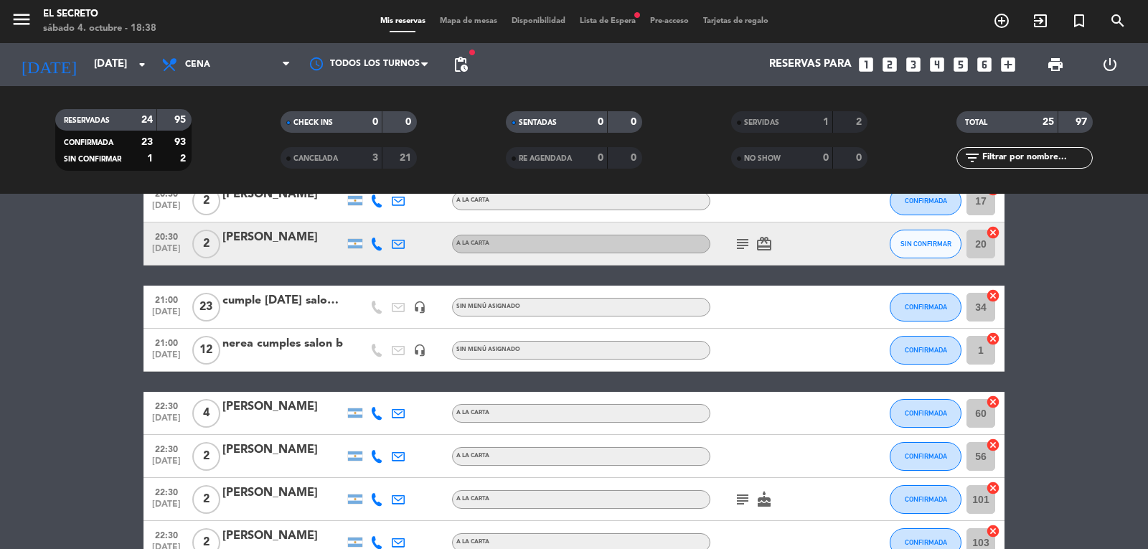
click at [320, 309] on div "cumple [DATE] salon b 30 pax" at bounding box center [283, 300] width 122 height 19
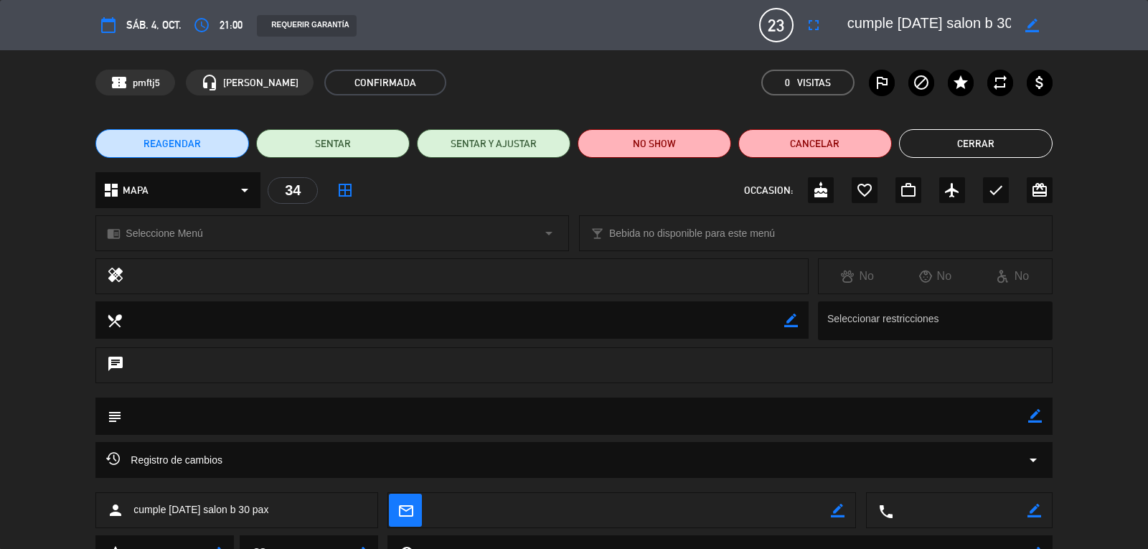
click at [988, 19] on textarea at bounding box center [930, 25] width 164 height 26
click at [1034, 28] on icon "border_color" at bounding box center [1033, 26] width 14 height 14
click at [1034, 32] on div at bounding box center [1031, 25] width 41 height 26
click at [1034, 29] on icon at bounding box center [1033, 26] width 14 height 14
click at [964, 142] on button "Cerrar" at bounding box center [976, 143] width 154 height 29
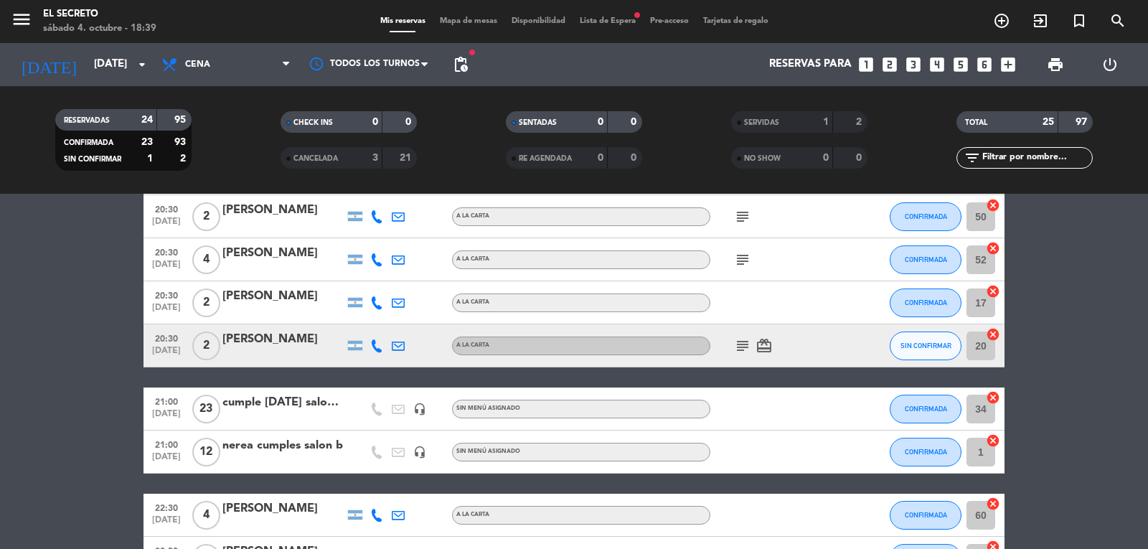
scroll to position [215, 0]
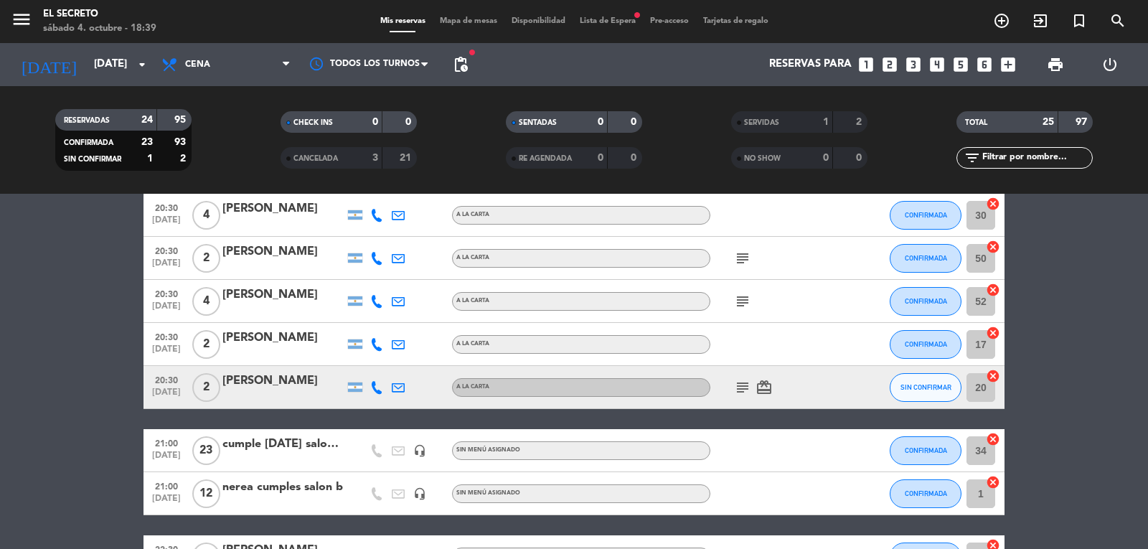
click at [745, 304] on icon "subject" at bounding box center [742, 301] width 17 height 17
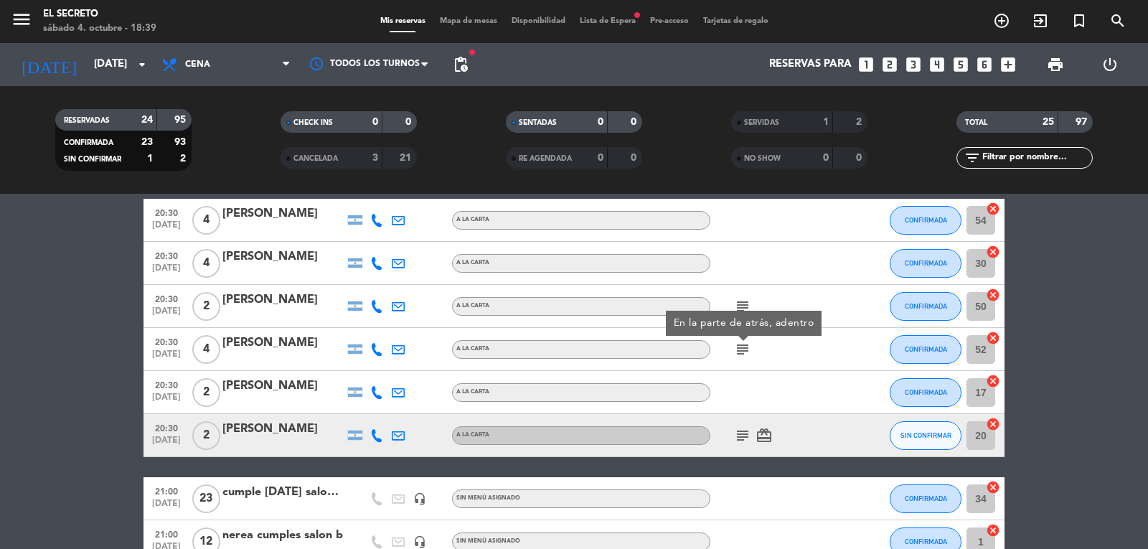
scroll to position [144, 0]
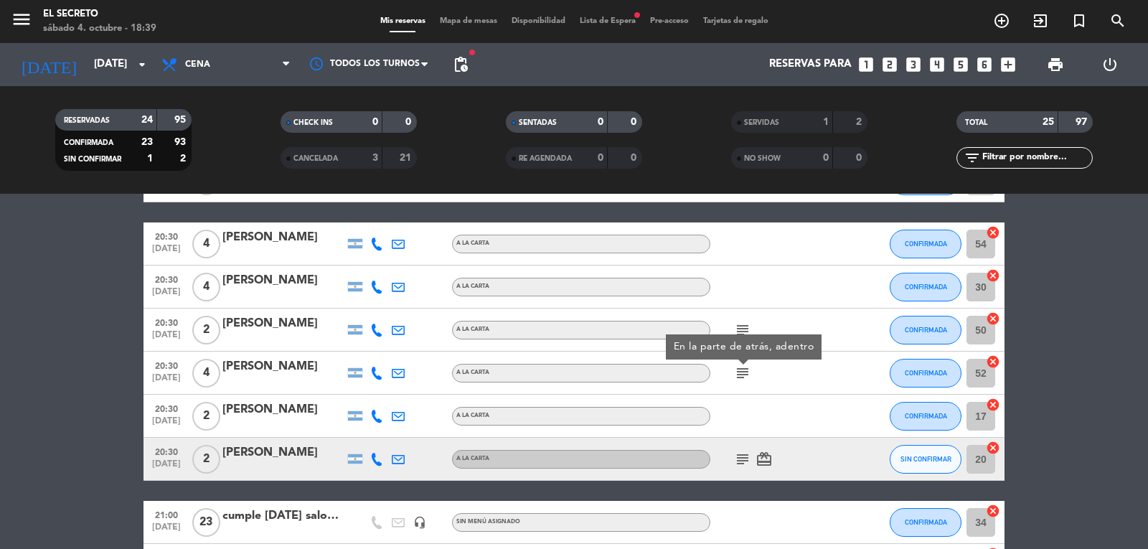
click at [743, 332] on icon "subject" at bounding box center [742, 330] width 17 height 17
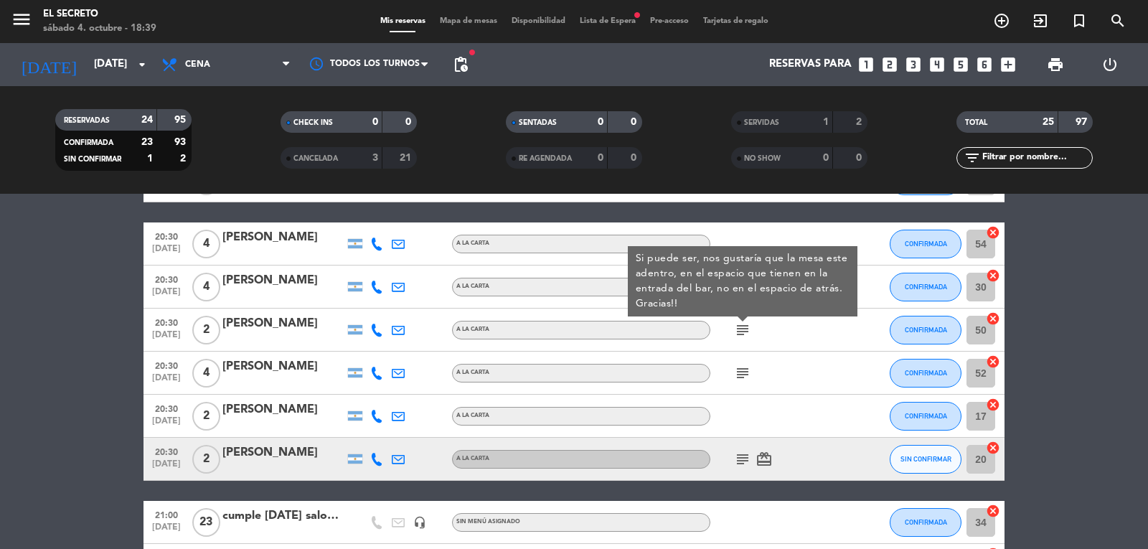
click at [746, 372] on icon "subject" at bounding box center [742, 373] width 17 height 17
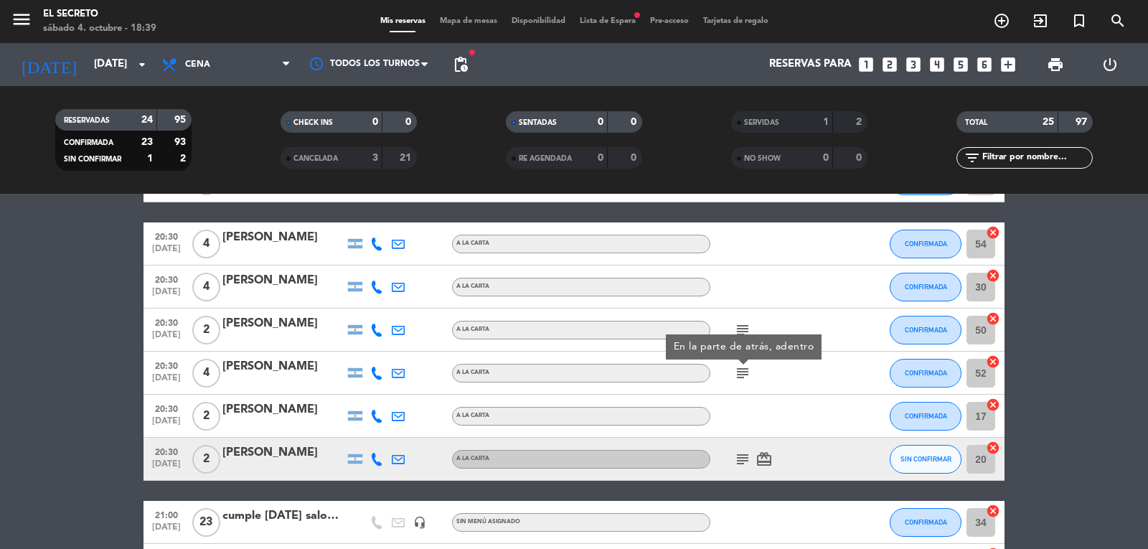
click at [741, 326] on icon "subject" at bounding box center [742, 330] width 17 height 17
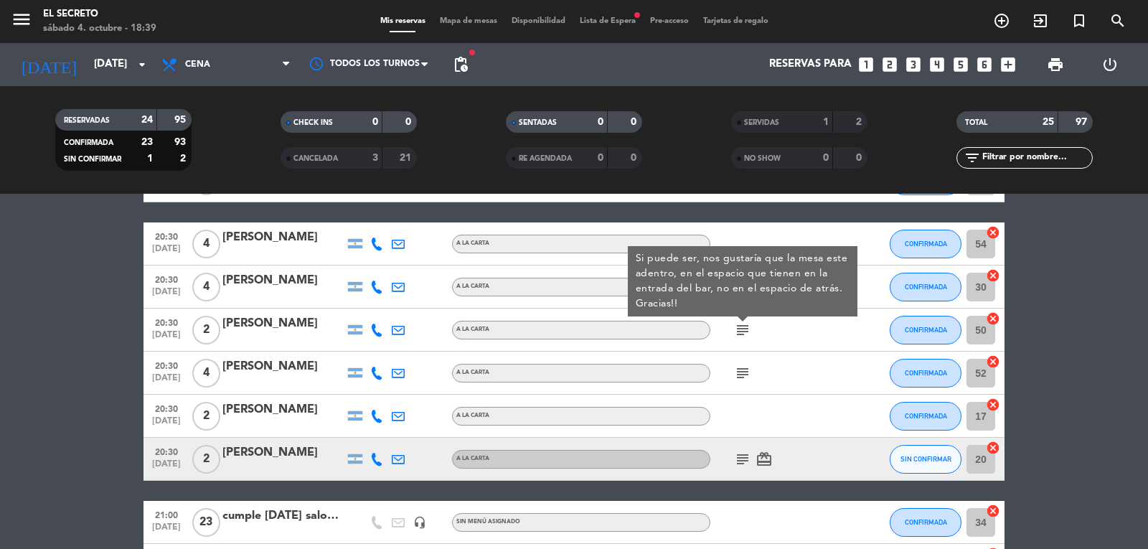
click at [747, 375] on icon "subject" at bounding box center [742, 373] width 17 height 17
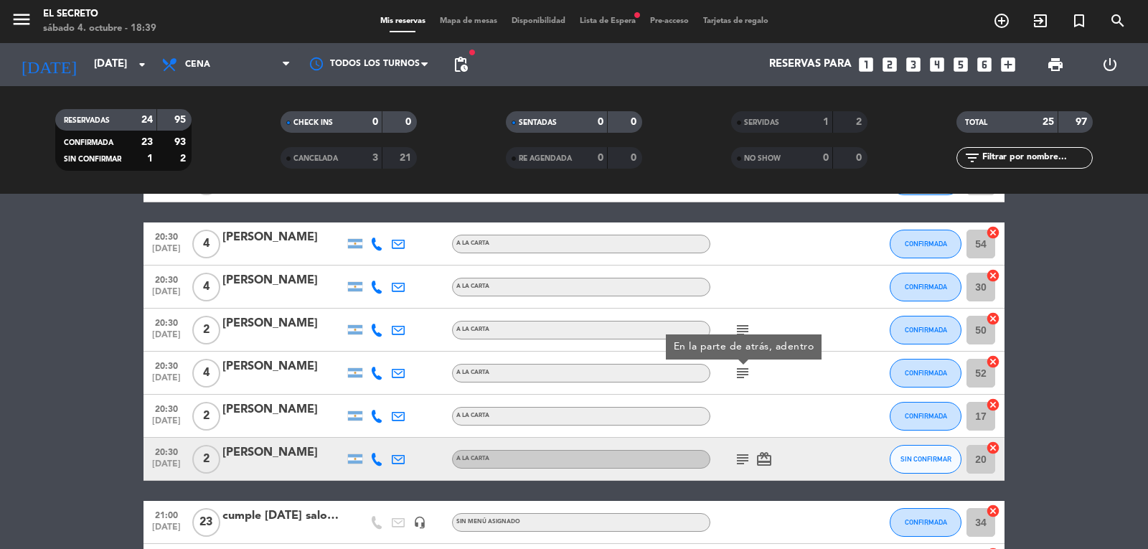
scroll to position [215, 0]
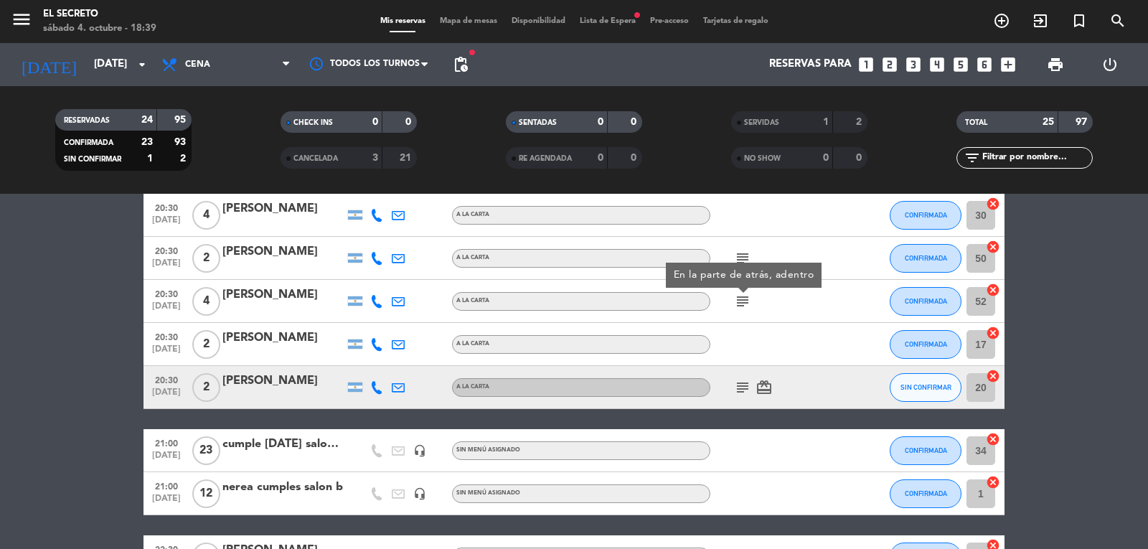
click at [737, 387] on icon "subject" at bounding box center [742, 387] width 17 height 17
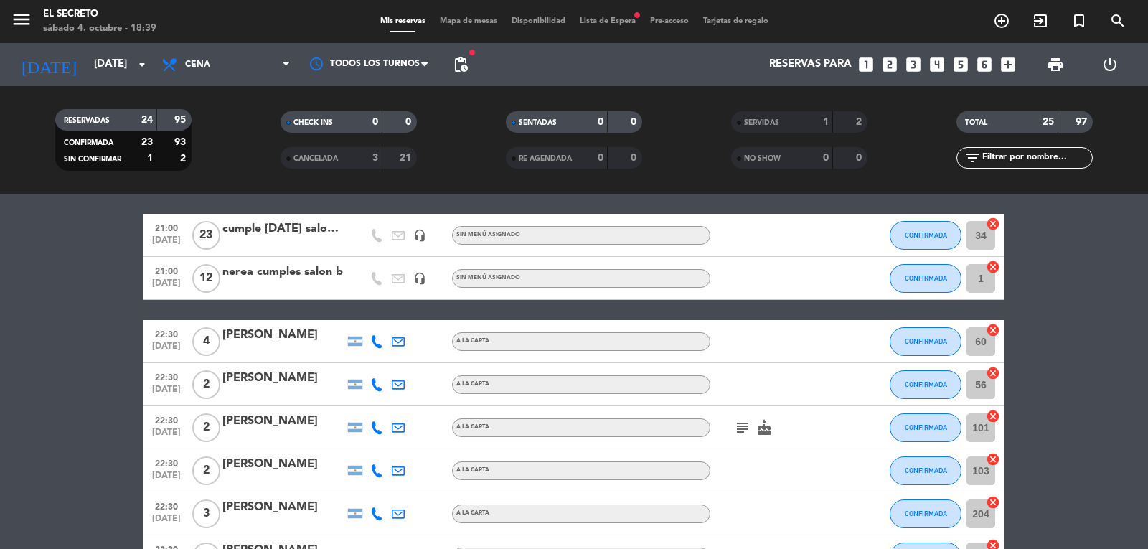
scroll to position [502, 0]
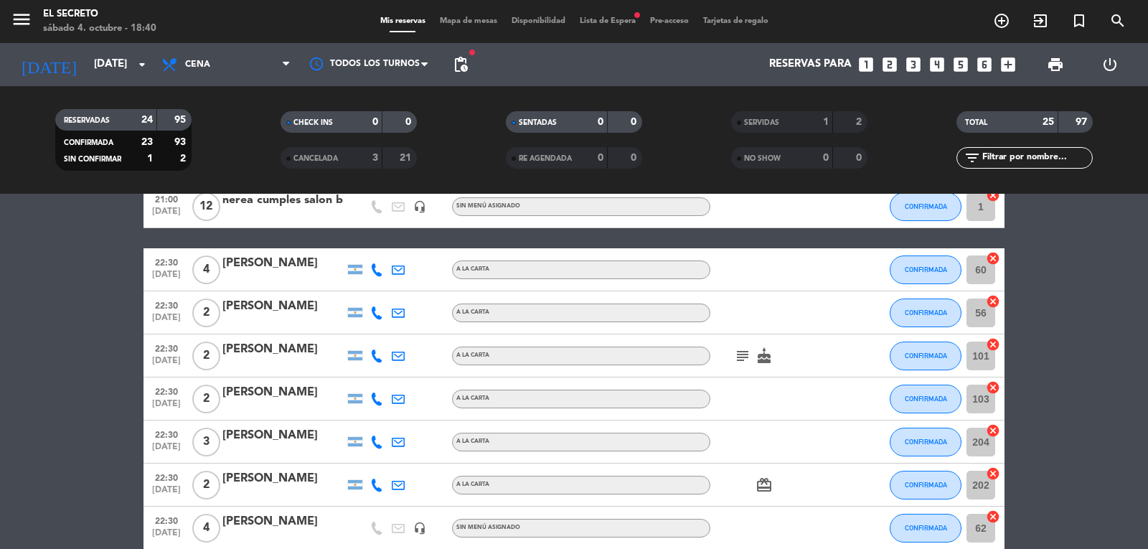
click at [744, 360] on icon "subject" at bounding box center [742, 355] width 17 height 17
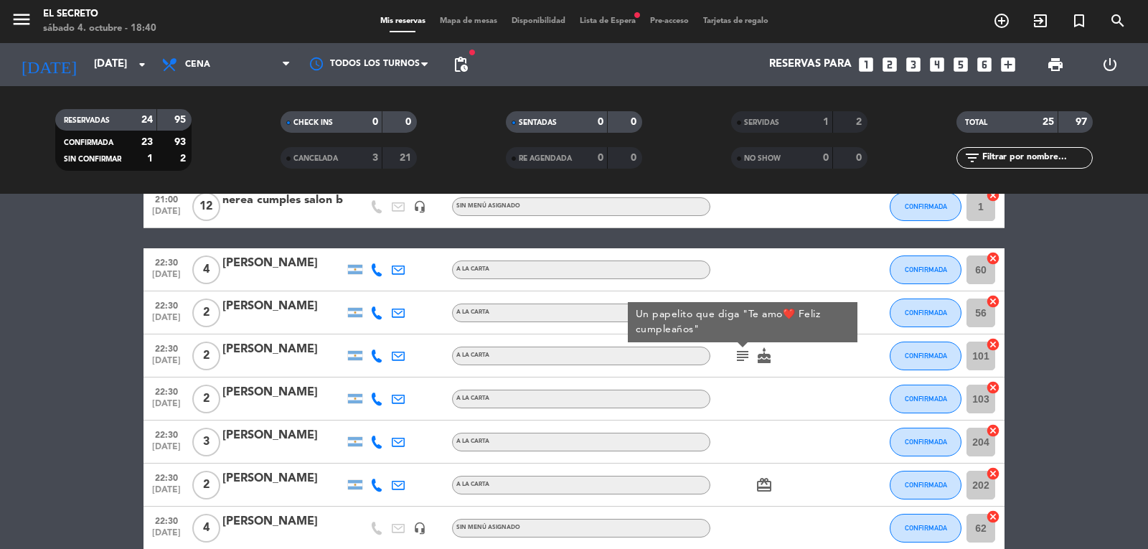
click at [1123, 482] on bookings-row "20:00 [DATE] 2 [PERSON_NAME] A LA CARTA CONFIRMADA 200 cancel 20:00 [DATE] 2 [P…" at bounding box center [574, 304] width 1148 height 1094
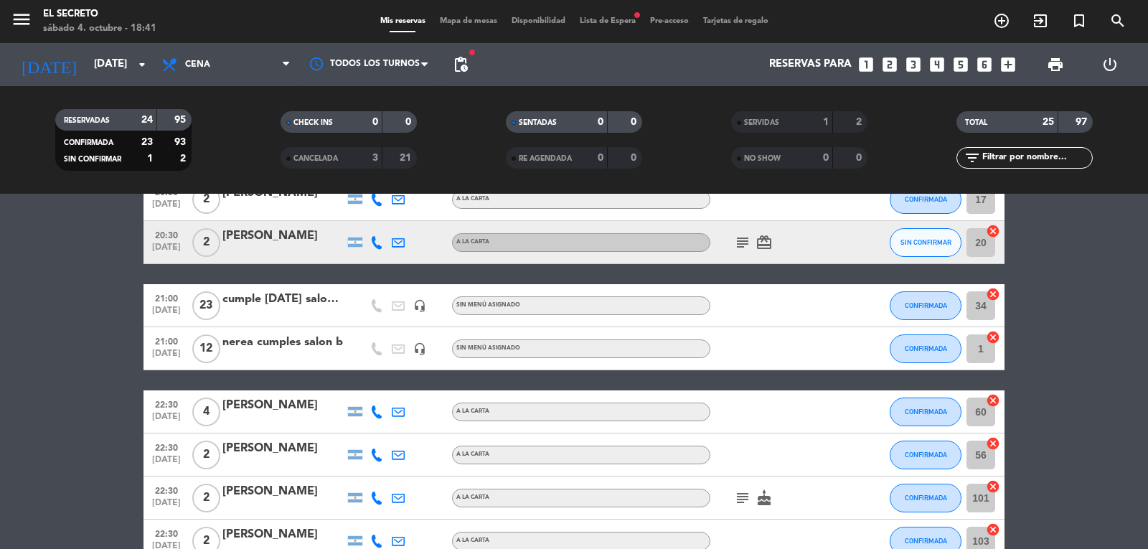
scroll to position [359, 0]
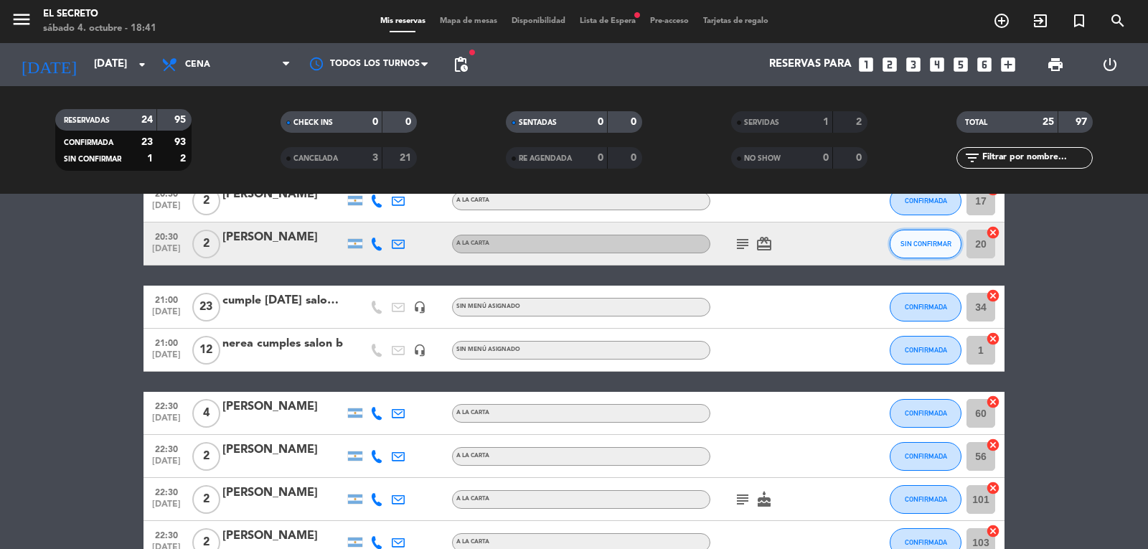
click at [930, 255] on button "SIN CONFIRMAR" at bounding box center [926, 244] width 72 height 29
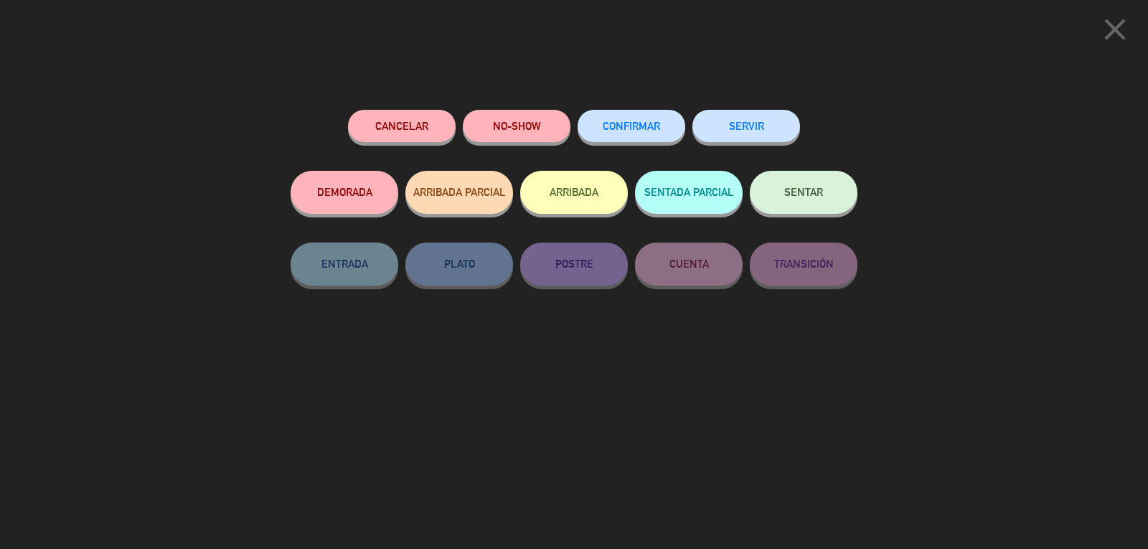
click at [662, 131] on button "CONFIRMAR" at bounding box center [632, 126] width 108 height 32
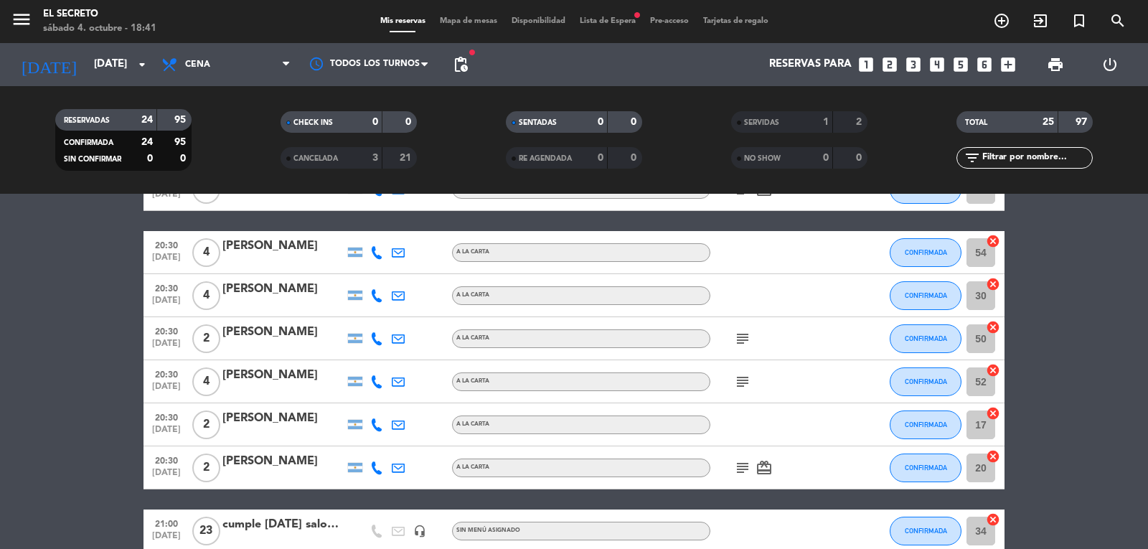
scroll to position [144, 0]
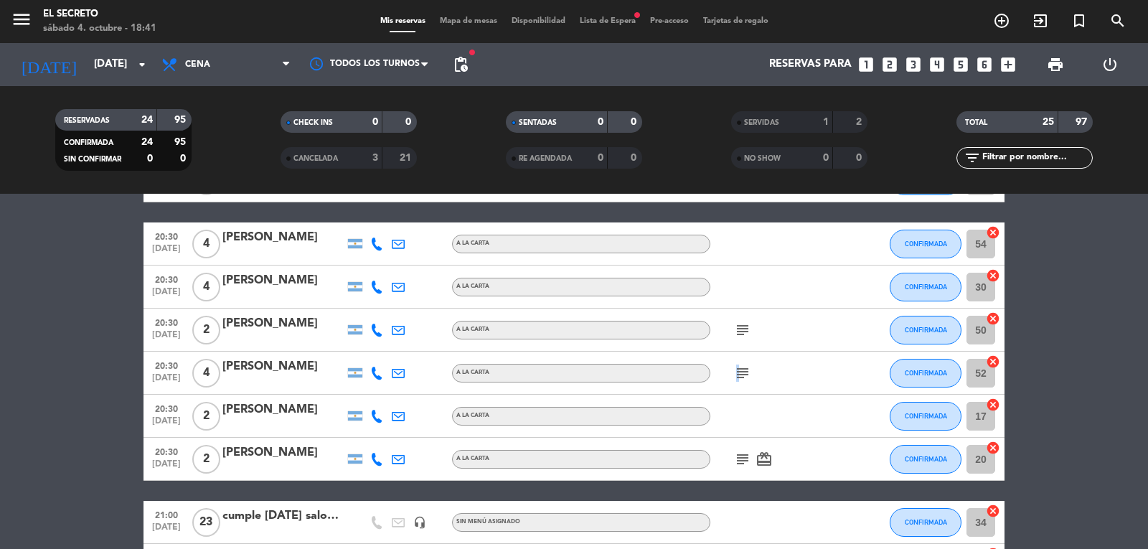
click at [736, 370] on icon "subject" at bounding box center [742, 373] width 17 height 17
click at [736, 455] on icon "subject" at bounding box center [742, 459] width 17 height 17
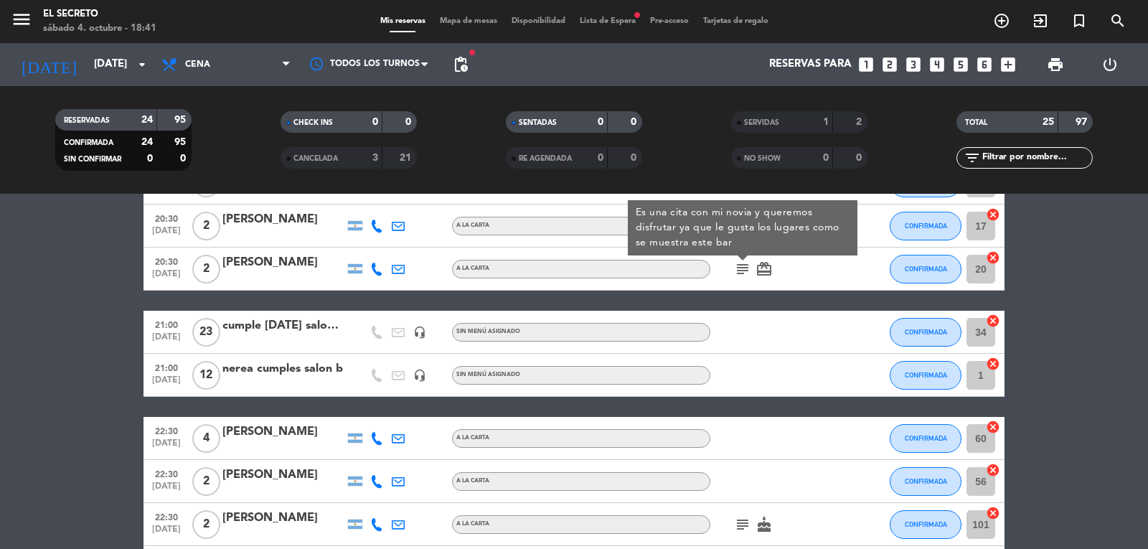
scroll to position [431, 0]
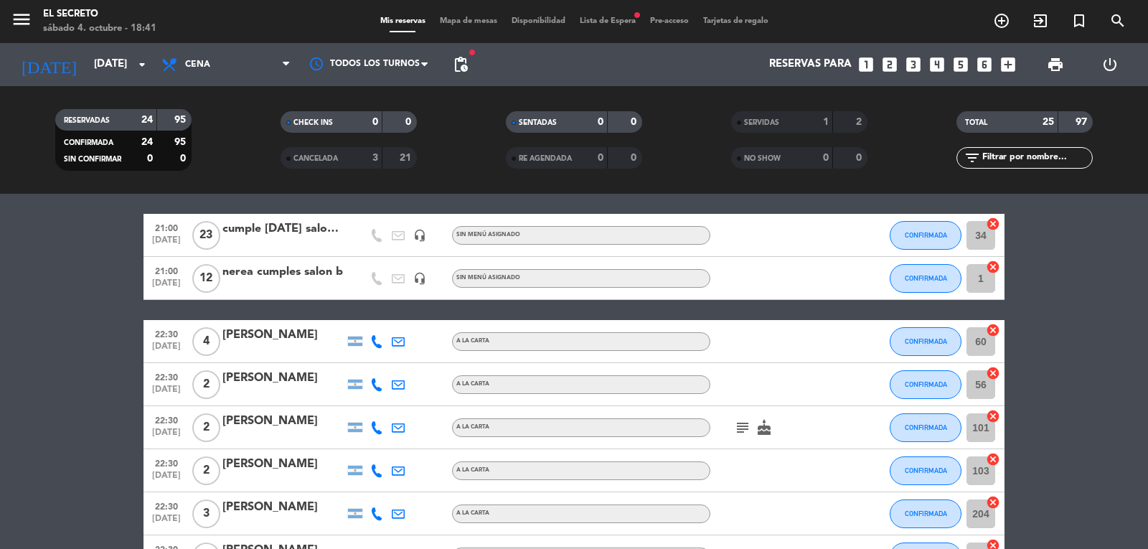
click at [747, 433] on icon "subject" at bounding box center [742, 427] width 17 height 17
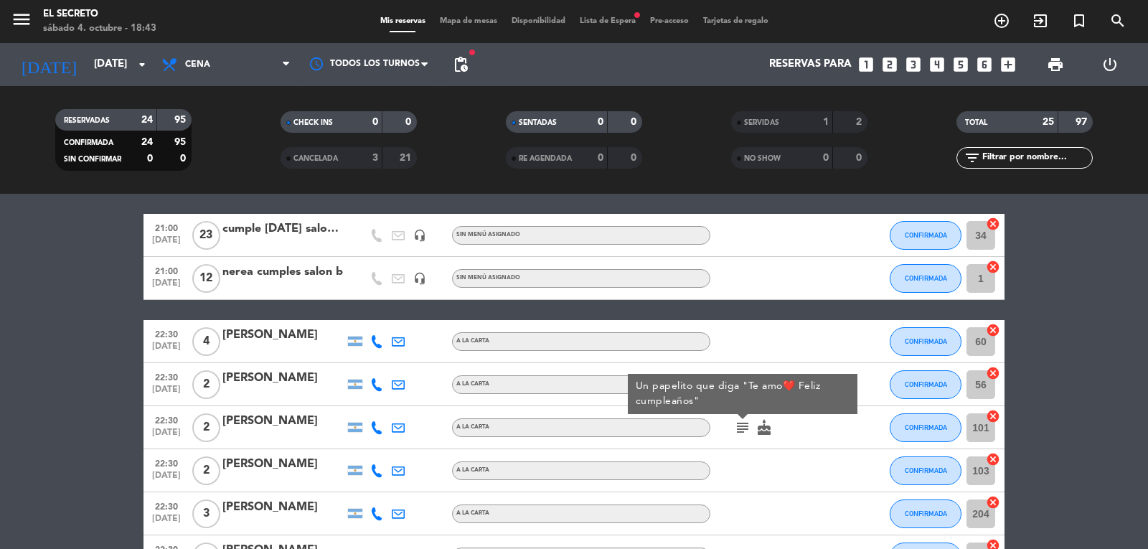
click at [62, 355] on bookings-row "20:00 [DATE] 2 [PERSON_NAME] A LA CARTA CONFIRMADA 200 cancel 20:00 [DATE] 2 [P…" at bounding box center [574, 376] width 1148 height 1094
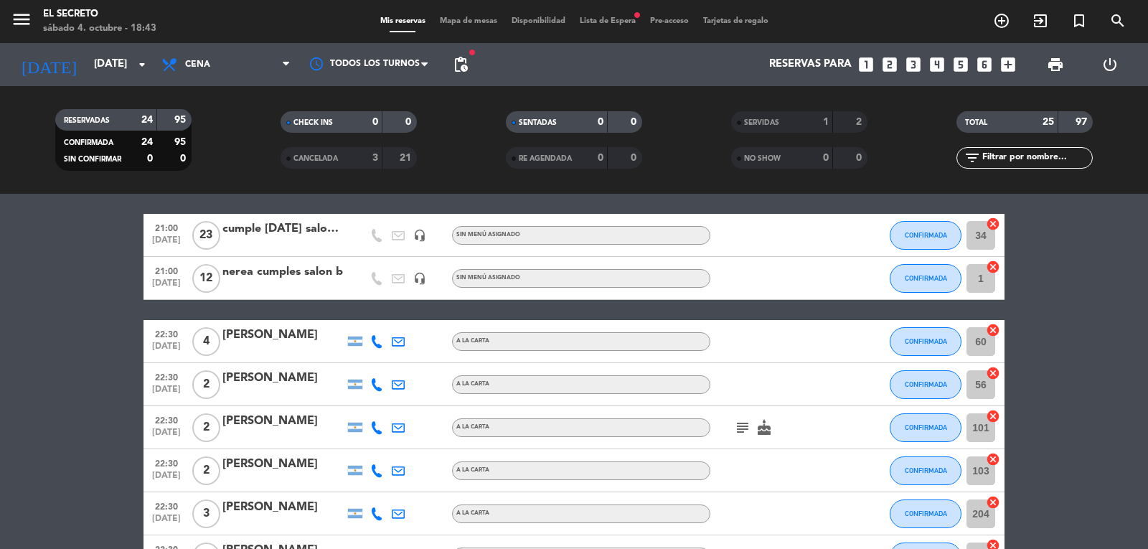
click at [0, 406] on bookings-row "20:00 [DATE] 2 [PERSON_NAME] A LA CARTA CONFIRMADA 200 cancel 20:00 [DATE] 2 [P…" at bounding box center [574, 376] width 1148 height 1094
click at [740, 423] on icon "subject" at bounding box center [742, 427] width 17 height 17
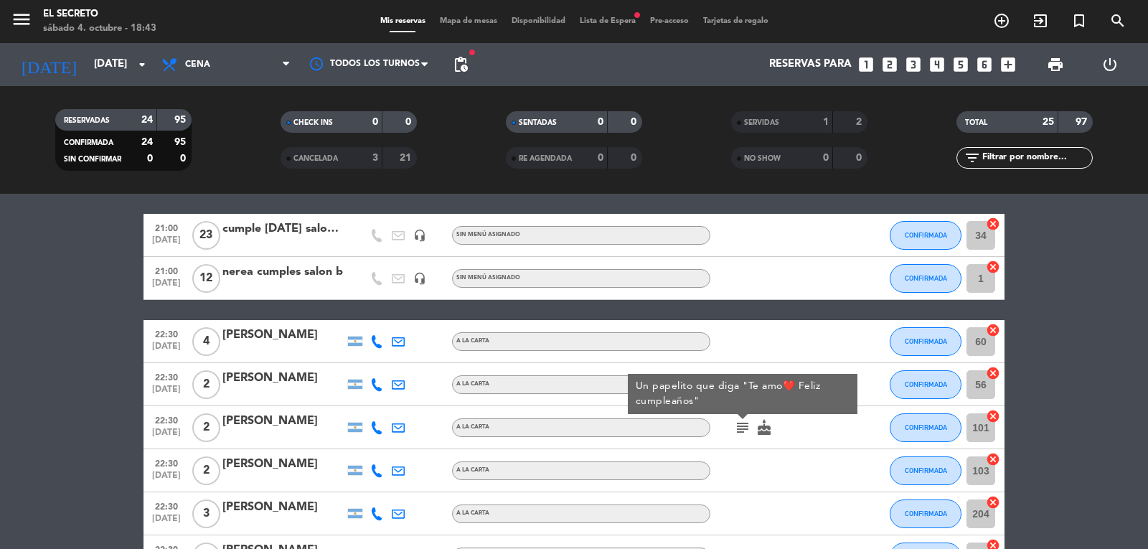
click at [1117, 482] on bookings-row "20:00 [DATE] 2 [PERSON_NAME] A LA CARTA CONFIRMADA 200 cancel 20:00 [DATE] 2 [P…" at bounding box center [574, 376] width 1148 height 1094
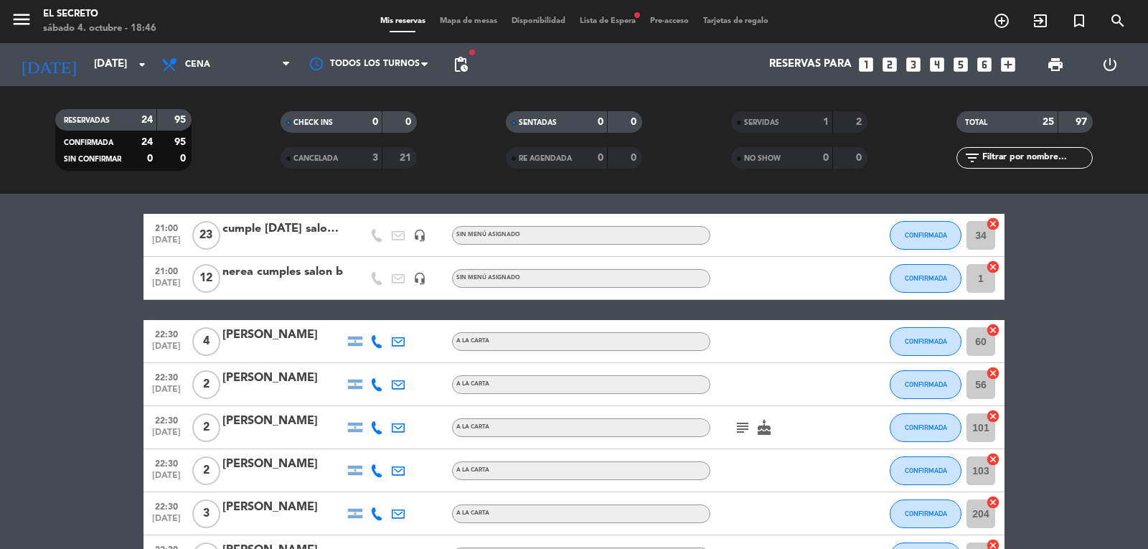
click at [743, 428] on icon "subject" at bounding box center [742, 427] width 17 height 17
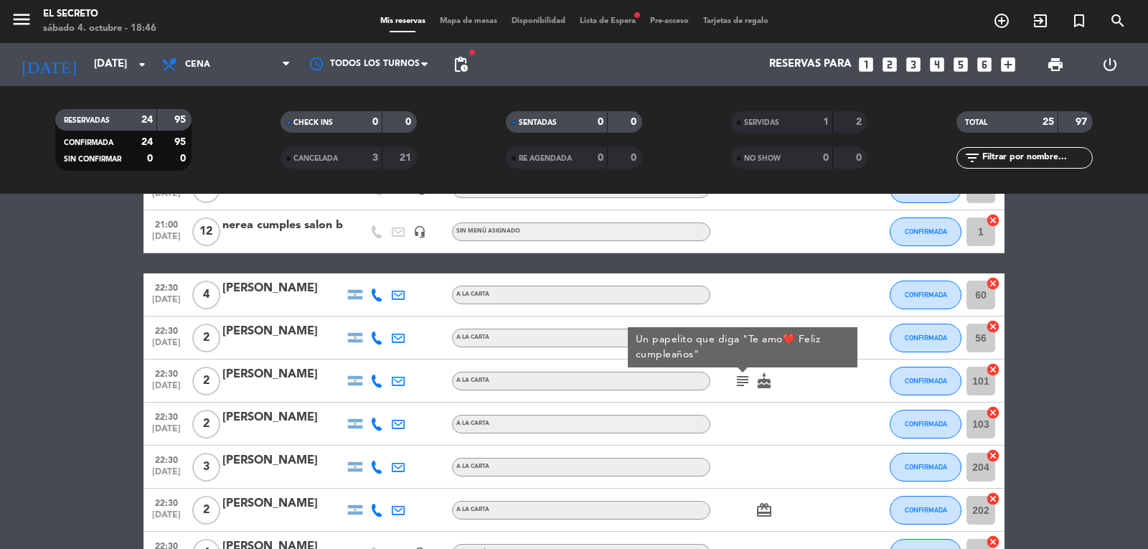
scroll to position [502, 0]
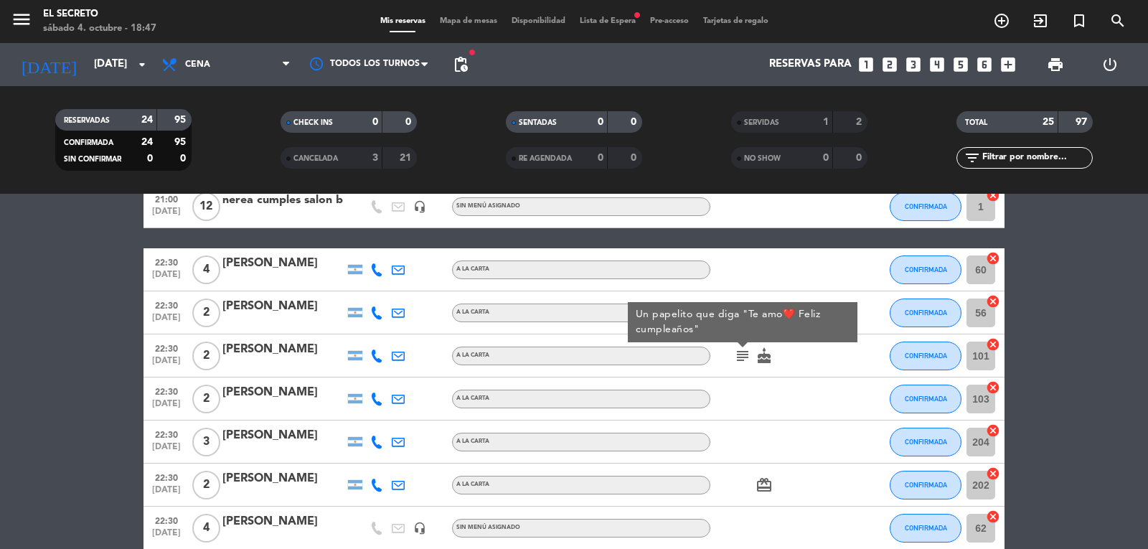
click at [1045, 439] on bookings-row "20:00 [DATE] 2 [PERSON_NAME] A LA CARTA CONFIRMADA 200 cancel 20:00 [DATE] 2 [P…" at bounding box center [574, 304] width 1148 height 1094
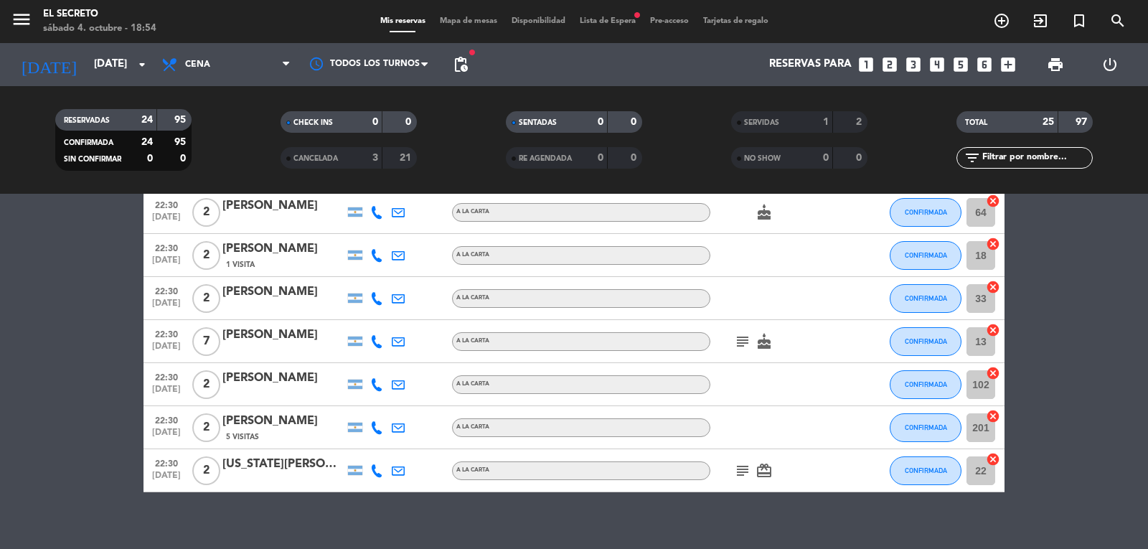
scroll to position [876, 0]
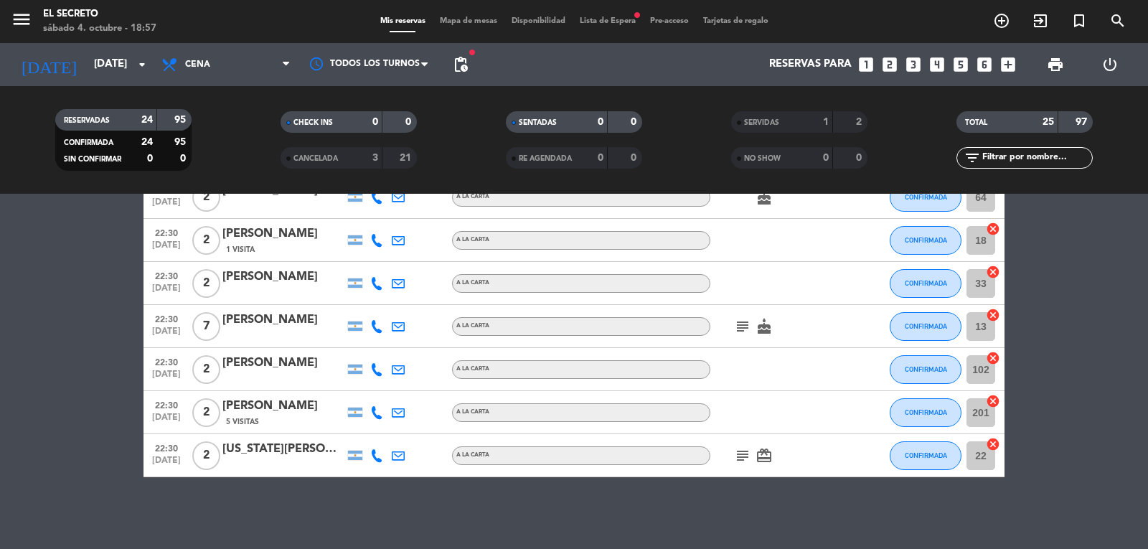
click at [737, 329] on icon "subject" at bounding box center [742, 326] width 17 height 17
click at [742, 334] on icon "subject" at bounding box center [742, 326] width 17 height 17
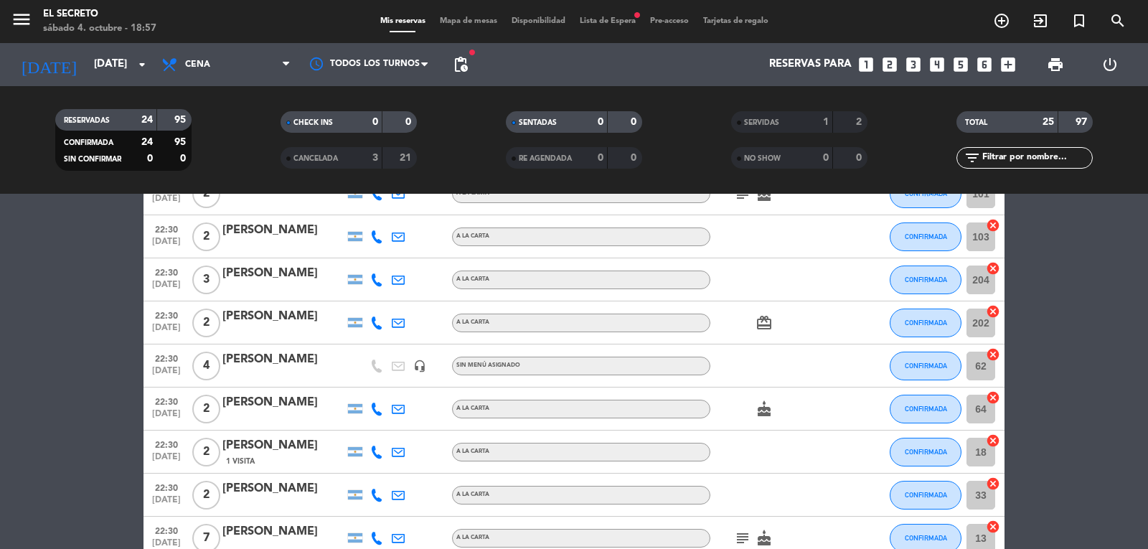
scroll to position [517, 0]
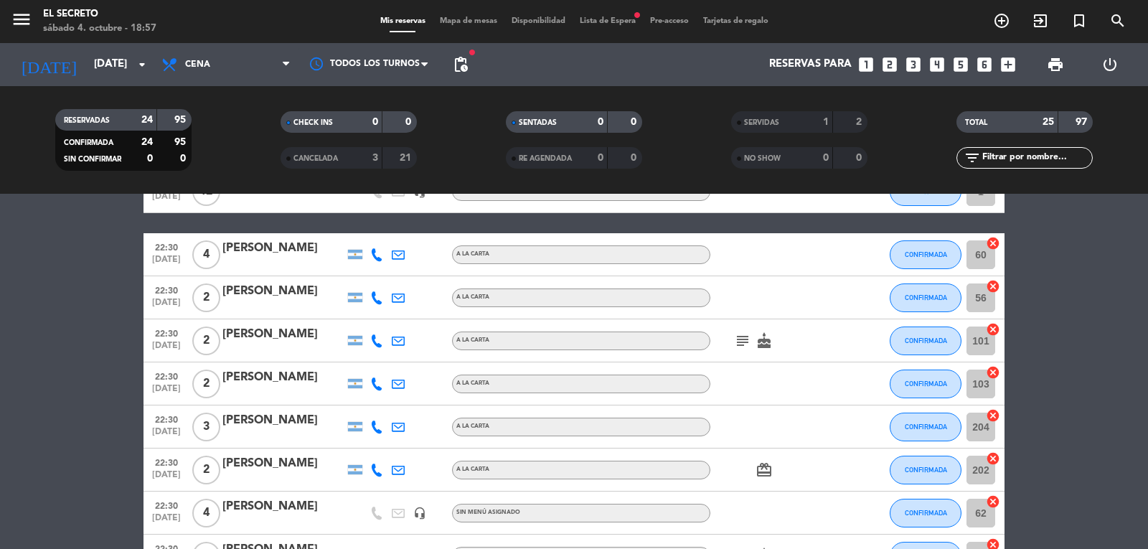
click at [741, 347] on icon "subject" at bounding box center [742, 340] width 17 height 17
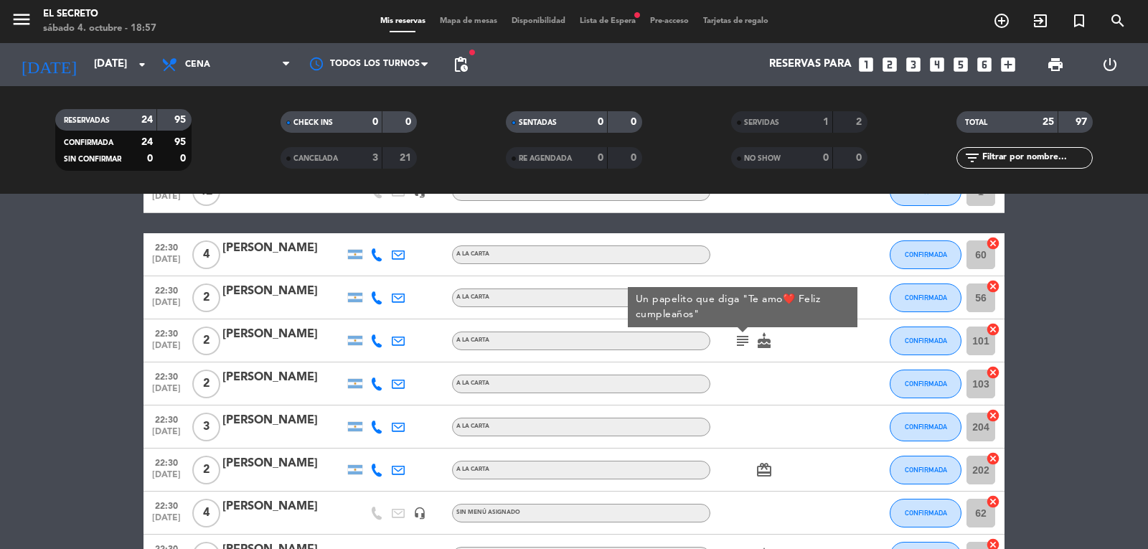
click at [741, 347] on icon "subject" at bounding box center [742, 340] width 17 height 17
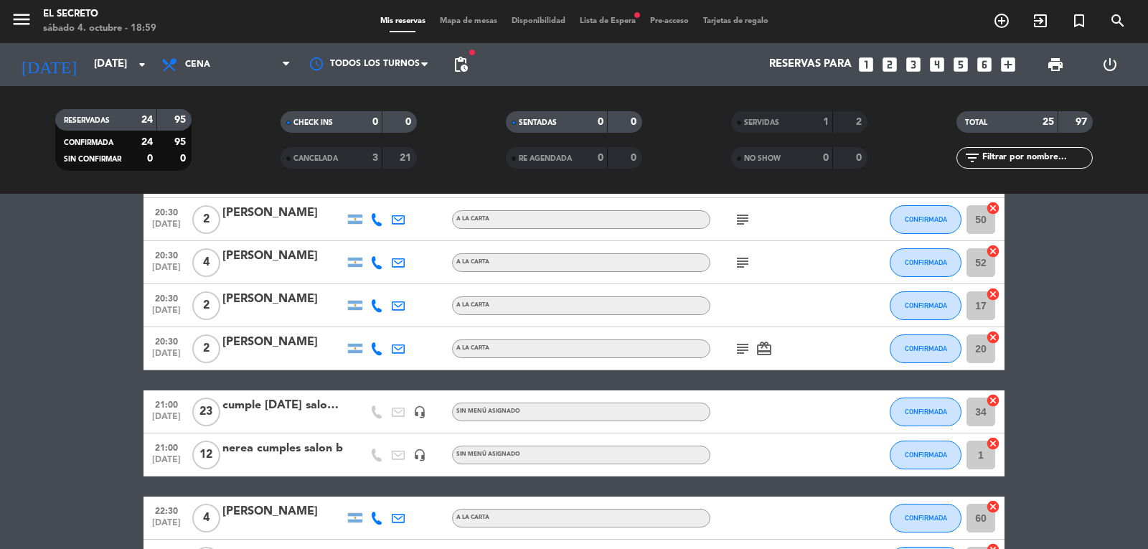
scroll to position [230, 0]
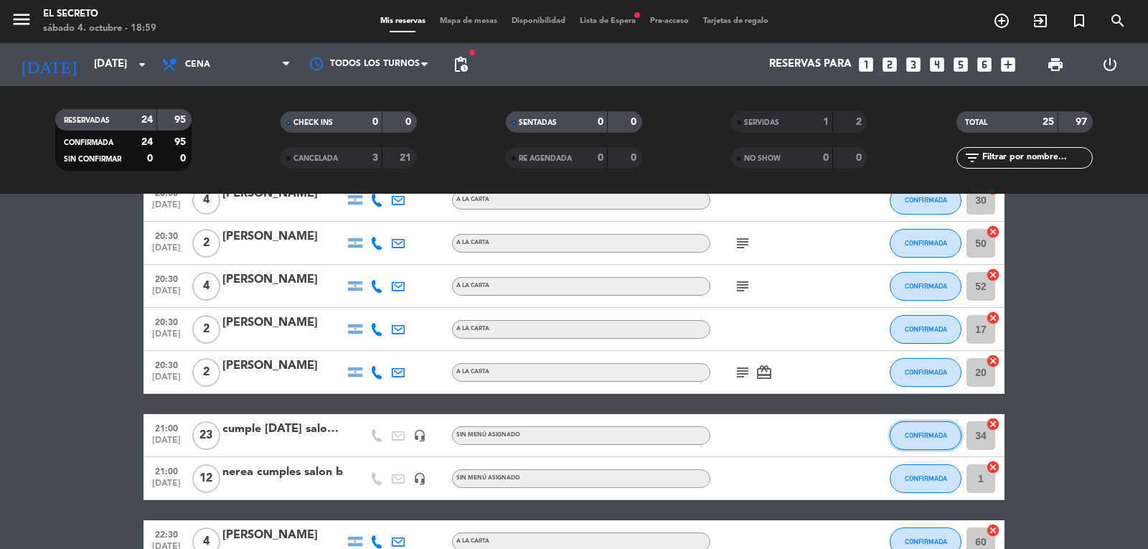
click at [917, 441] on button "CONFIRMADA" at bounding box center [926, 435] width 72 height 29
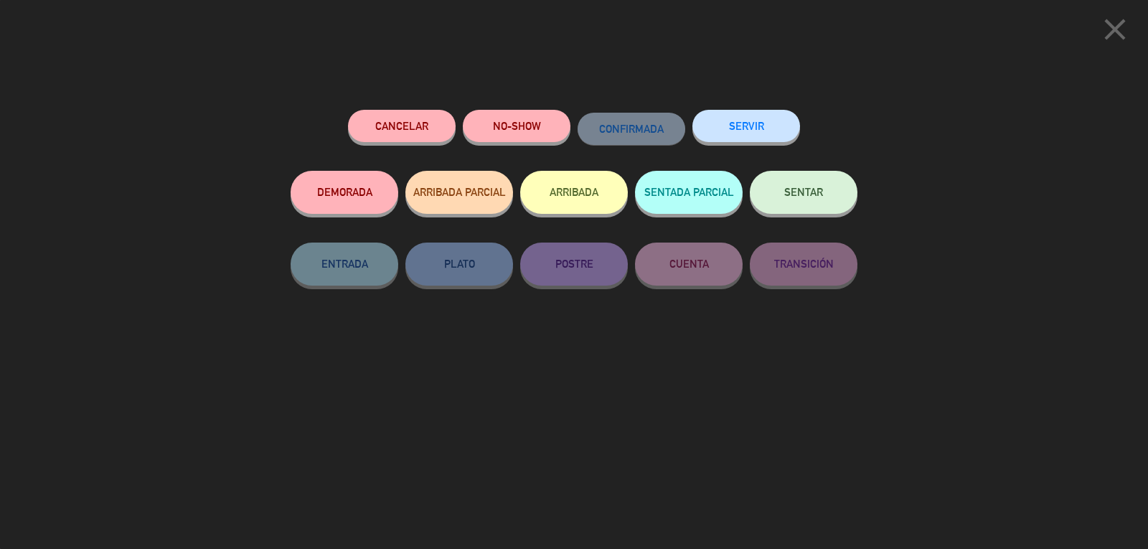
click at [400, 133] on button "Cancelar" at bounding box center [402, 126] width 108 height 32
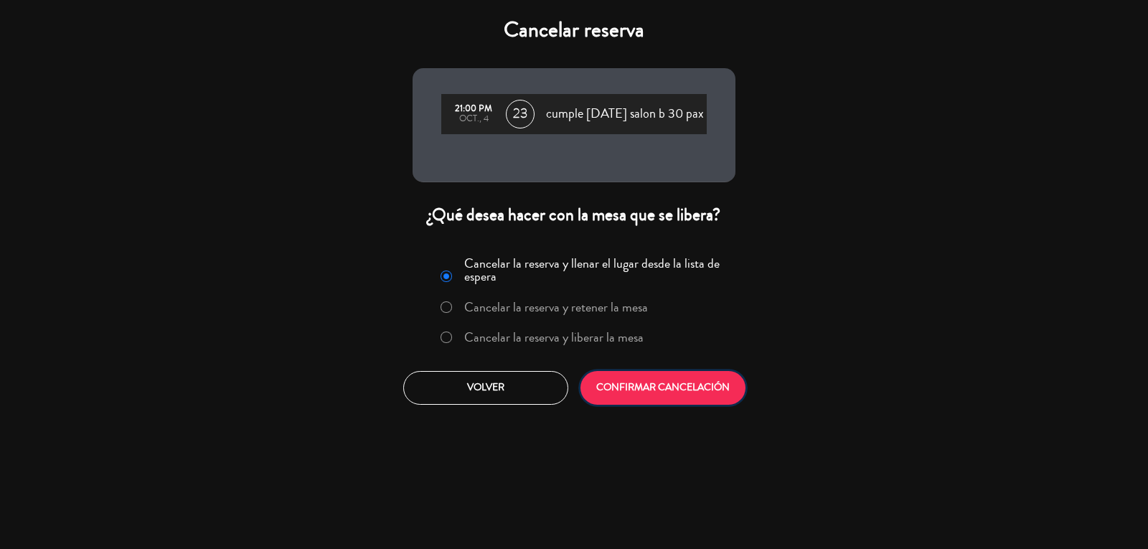
click at [696, 389] on button "CONFIRMAR CANCELACIÓN" at bounding box center [663, 388] width 165 height 34
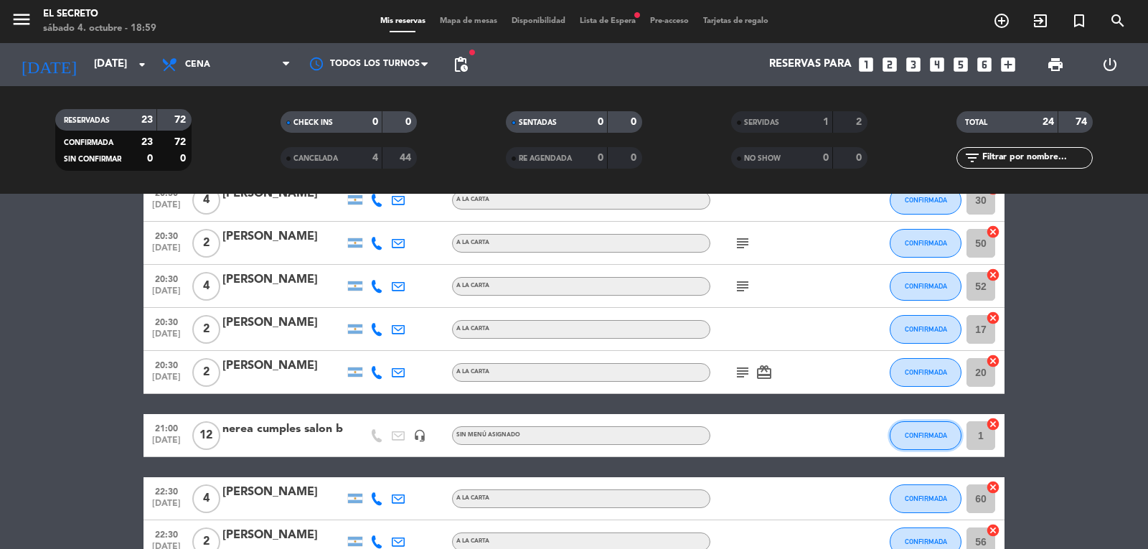
click at [898, 442] on button "CONFIRMADA" at bounding box center [926, 435] width 72 height 29
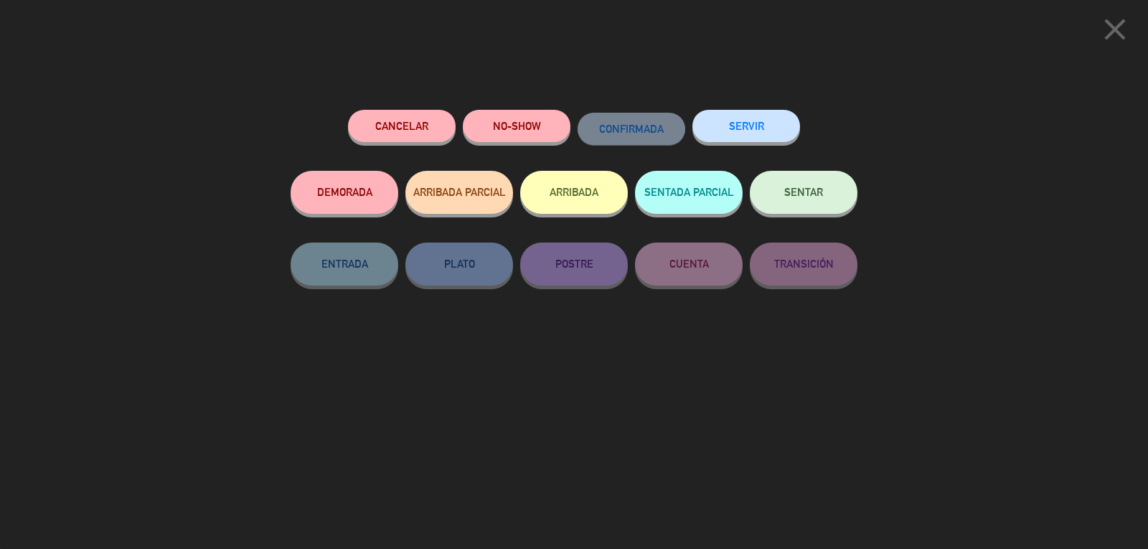
click at [397, 133] on button "Cancelar" at bounding box center [402, 126] width 108 height 32
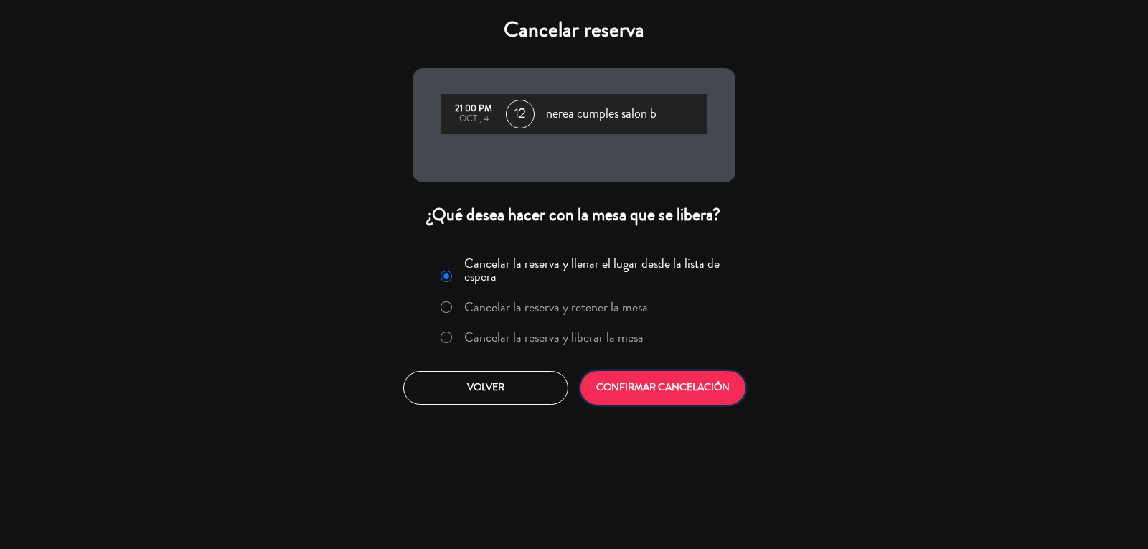
click at [622, 380] on button "CONFIRMAR CANCELACIÓN" at bounding box center [663, 388] width 165 height 34
